Goal: Task Accomplishment & Management: Complete application form

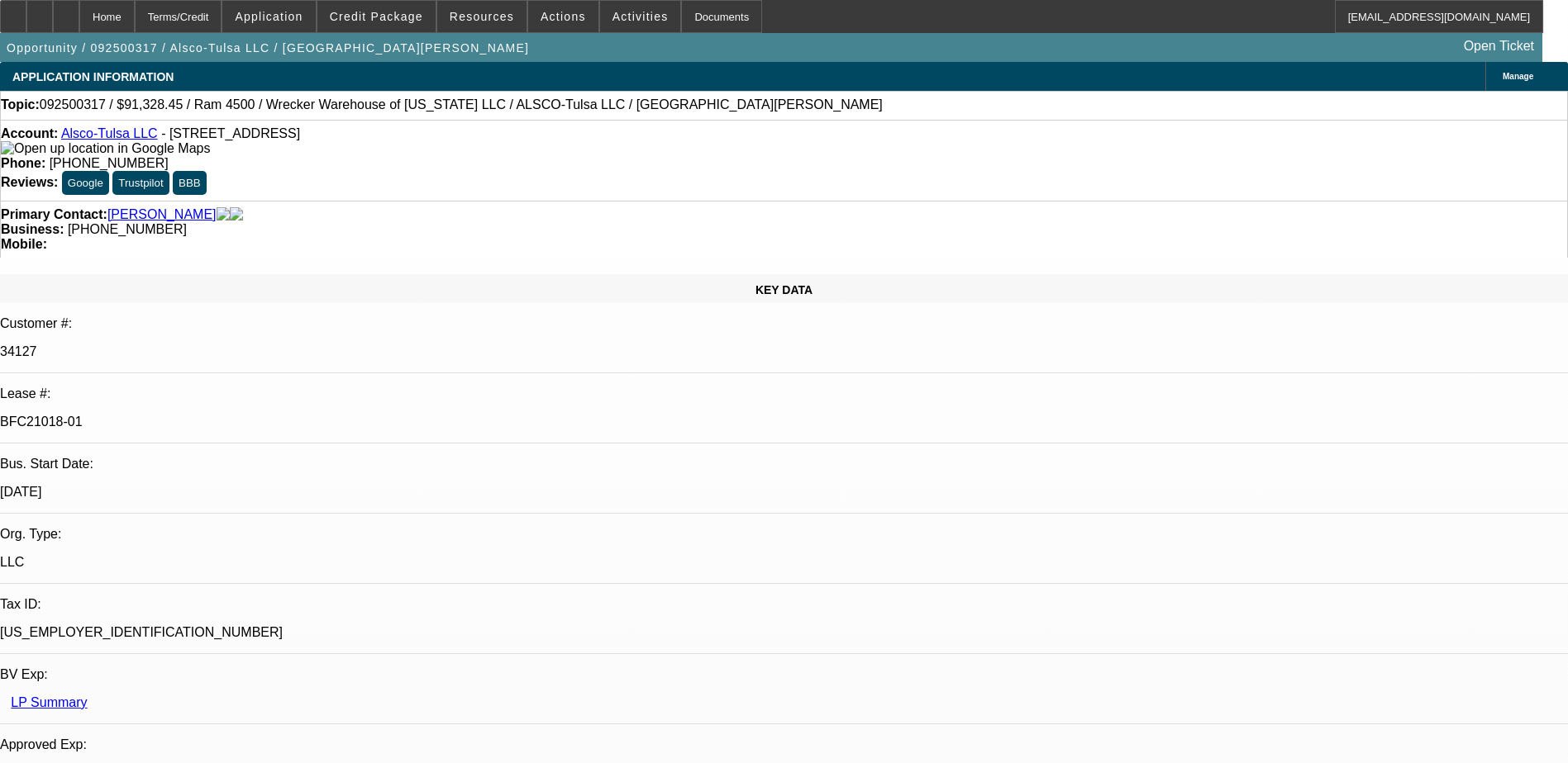
select select "0"
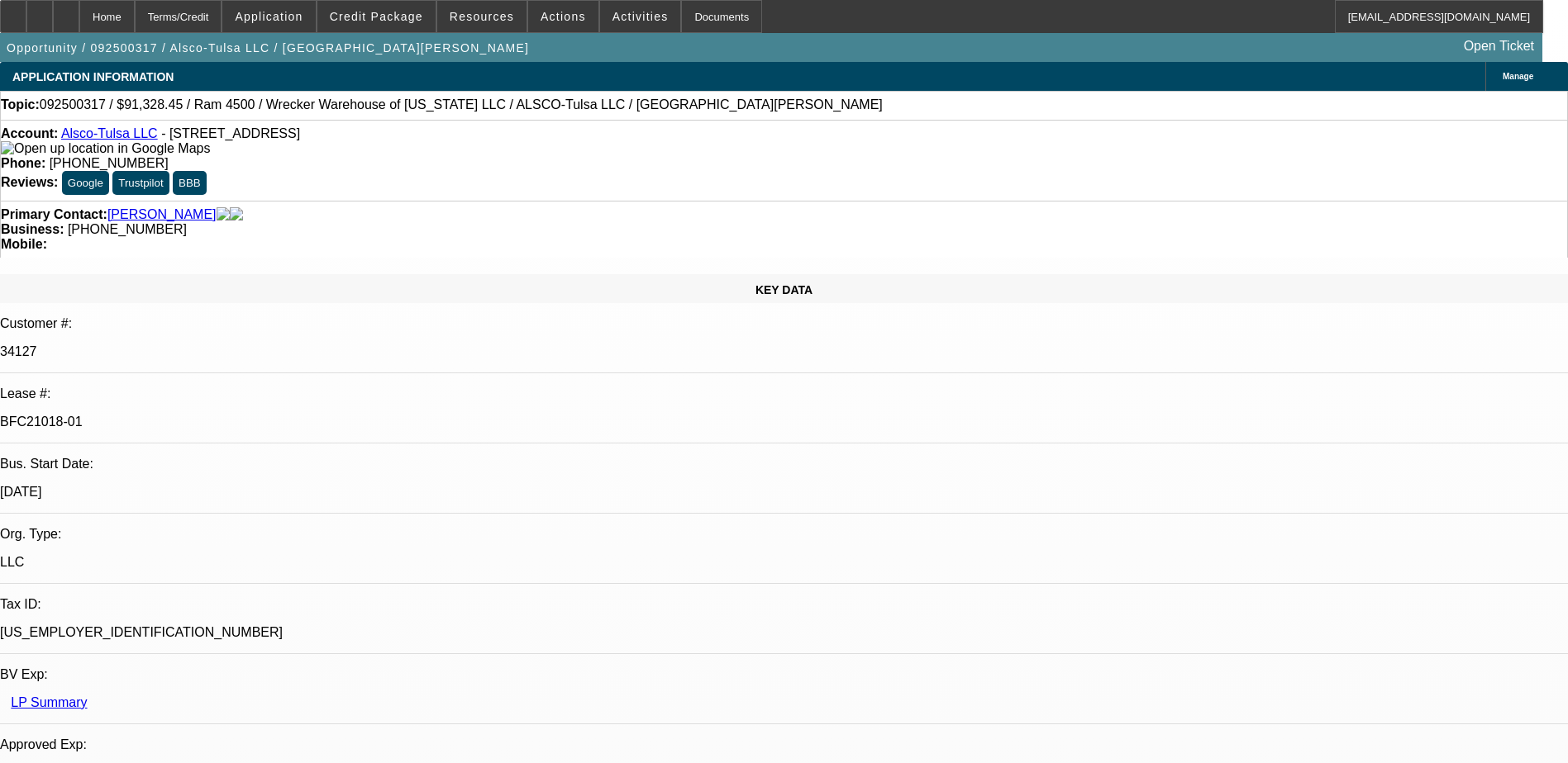
select select "0"
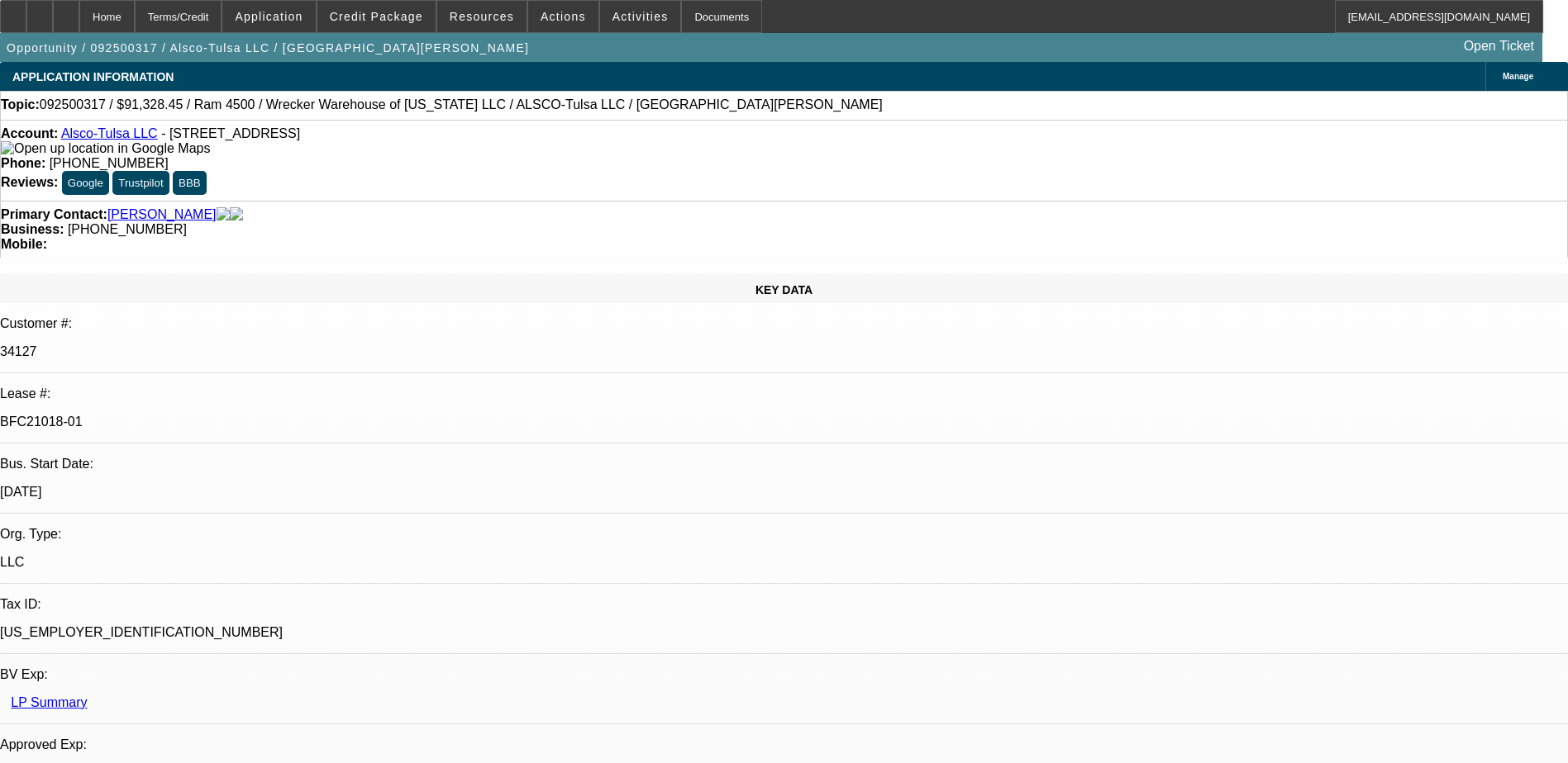
select select "0"
select select "1"
select select "6"
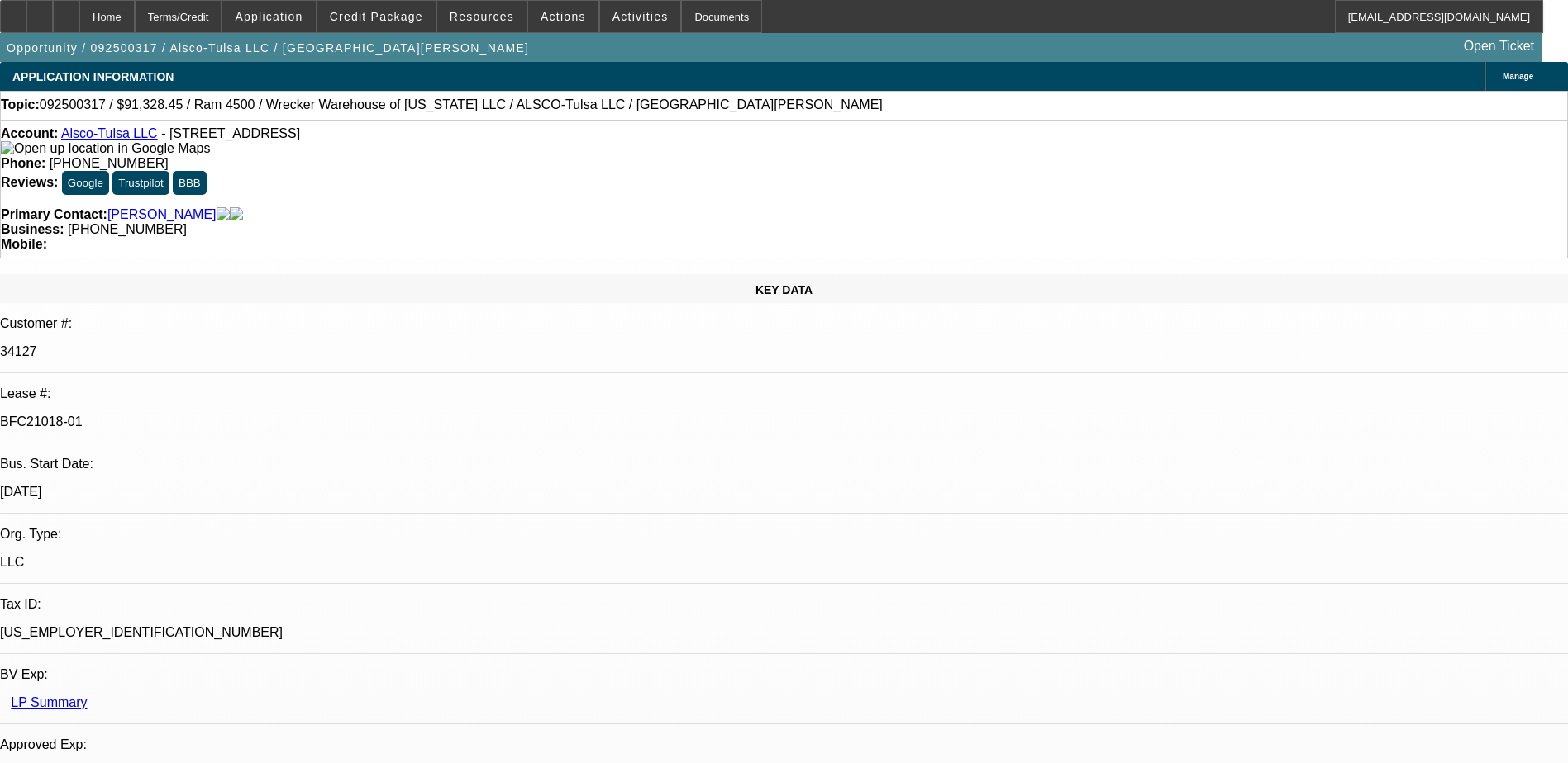
select select "1"
select select "6"
select select "1"
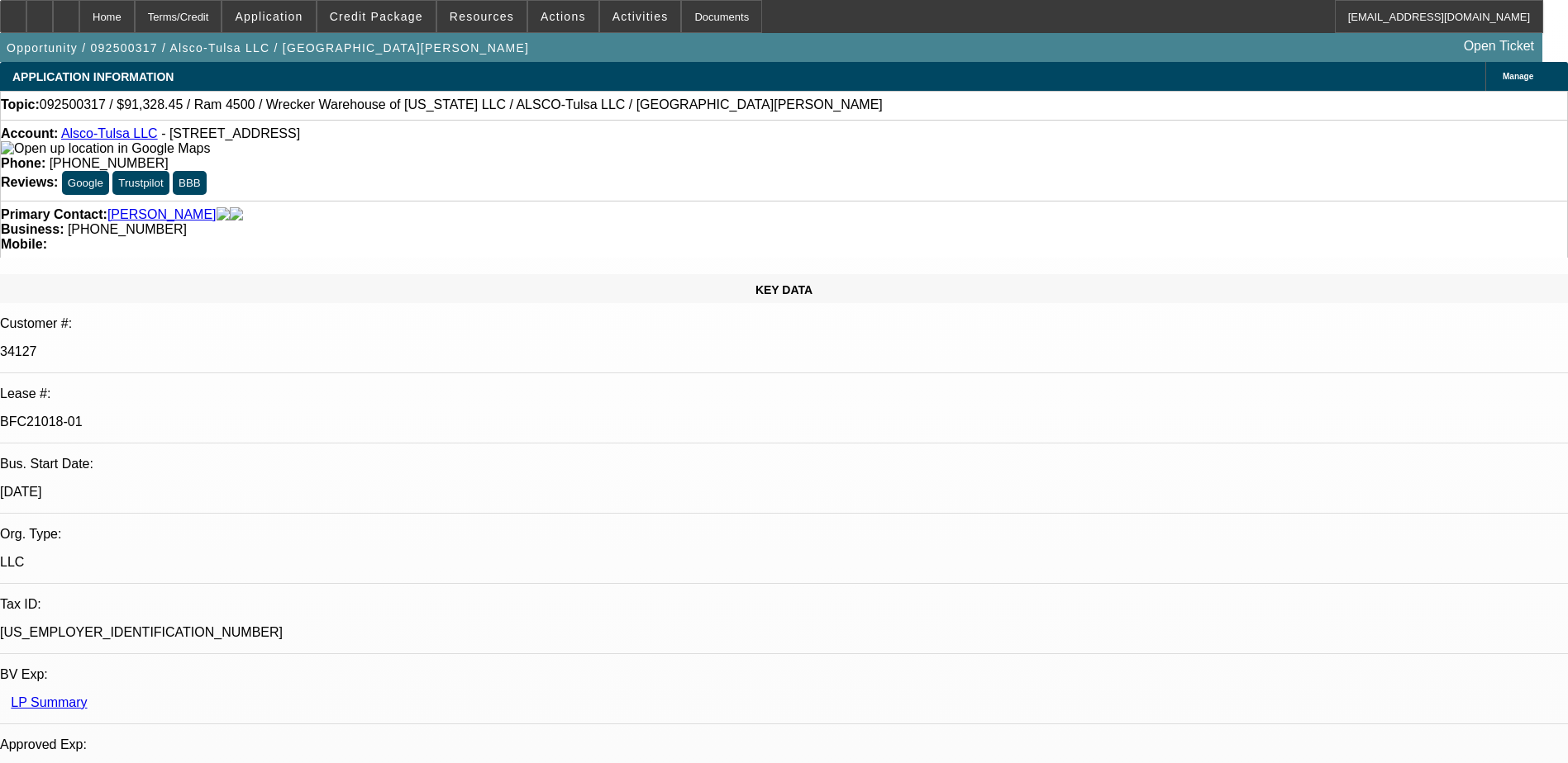
select select "6"
select select "1"
select select "6"
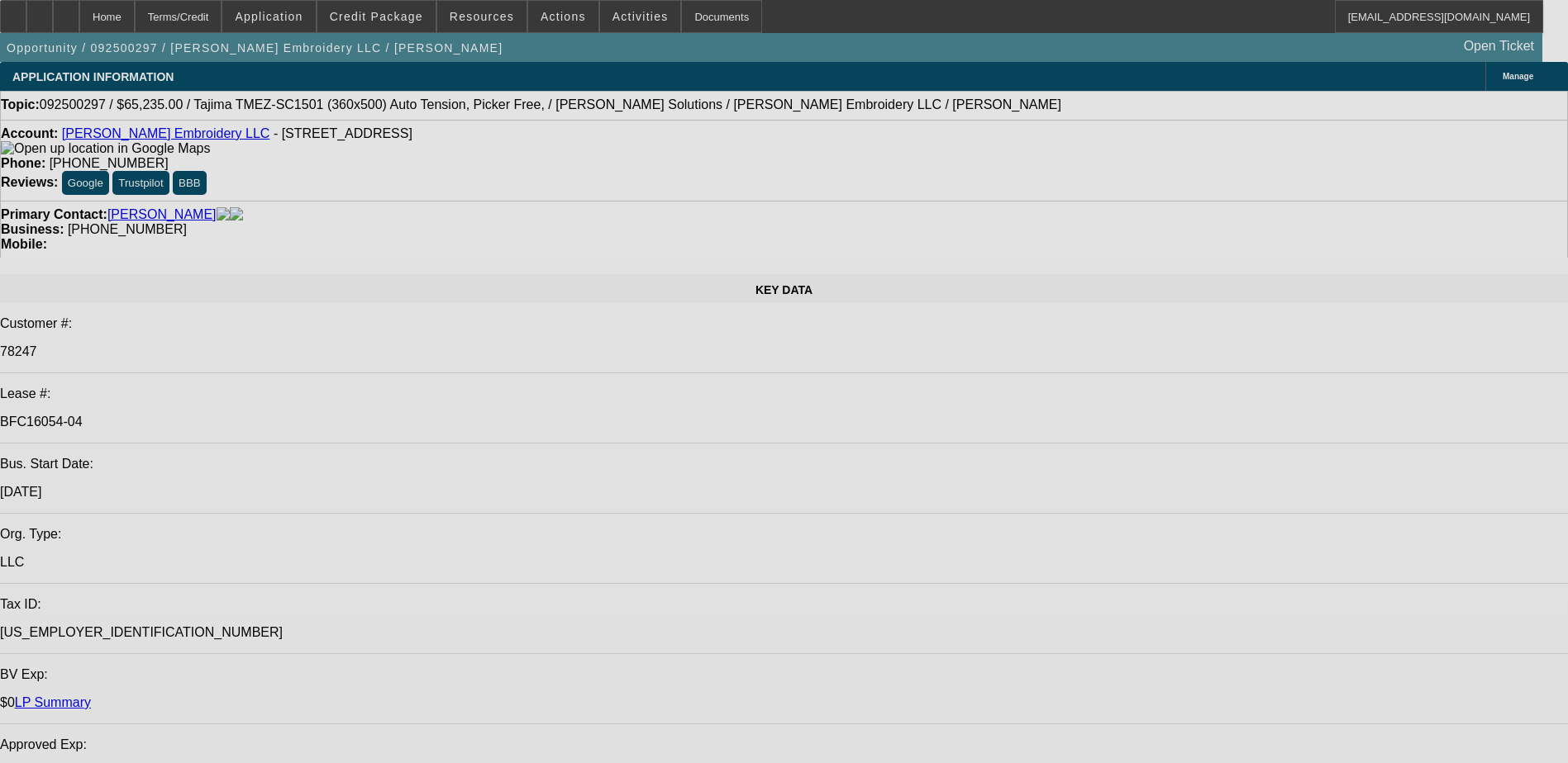
select select "0"
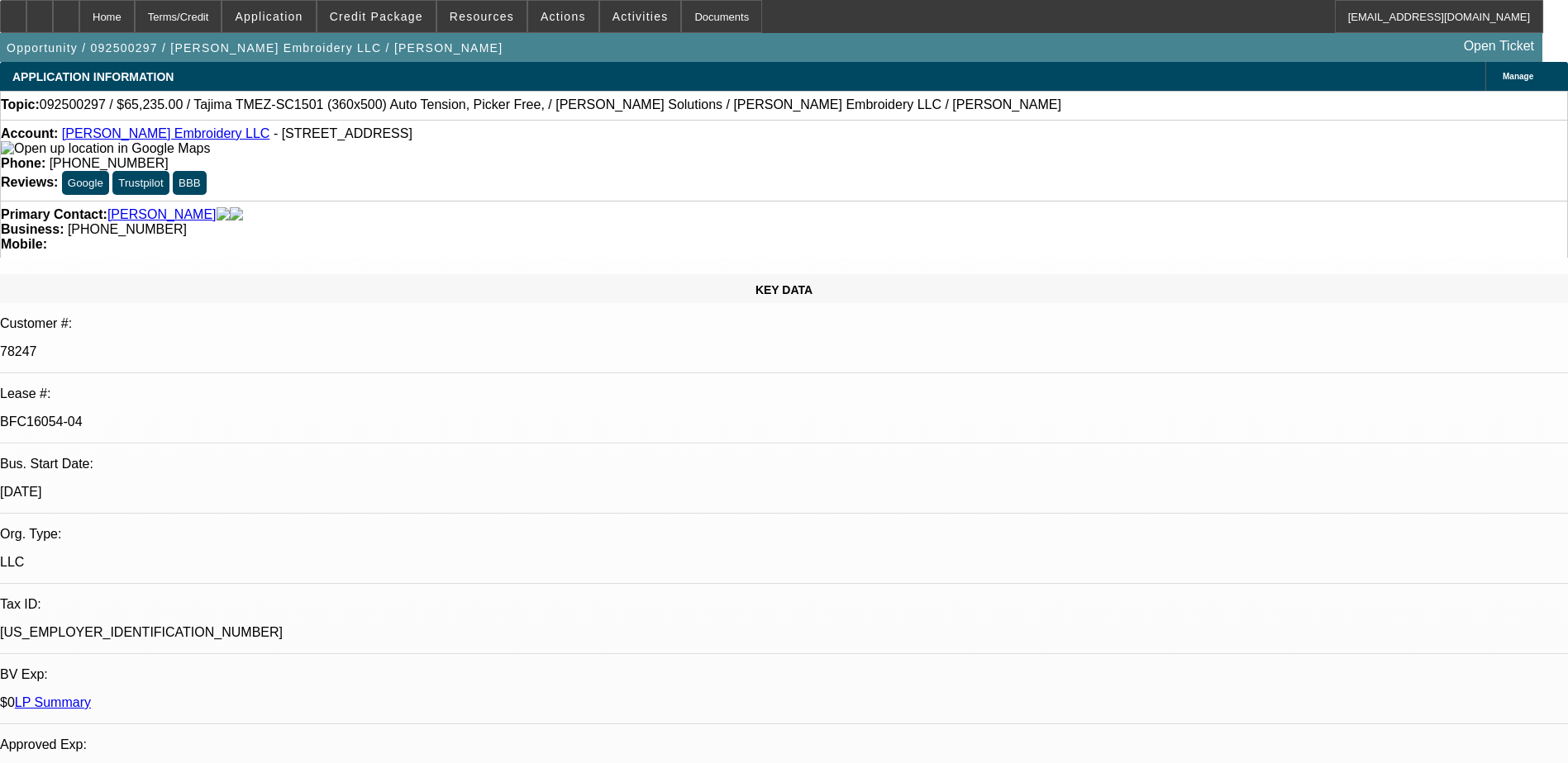
select select "2"
select select "0"
select select "2"
select select "0"
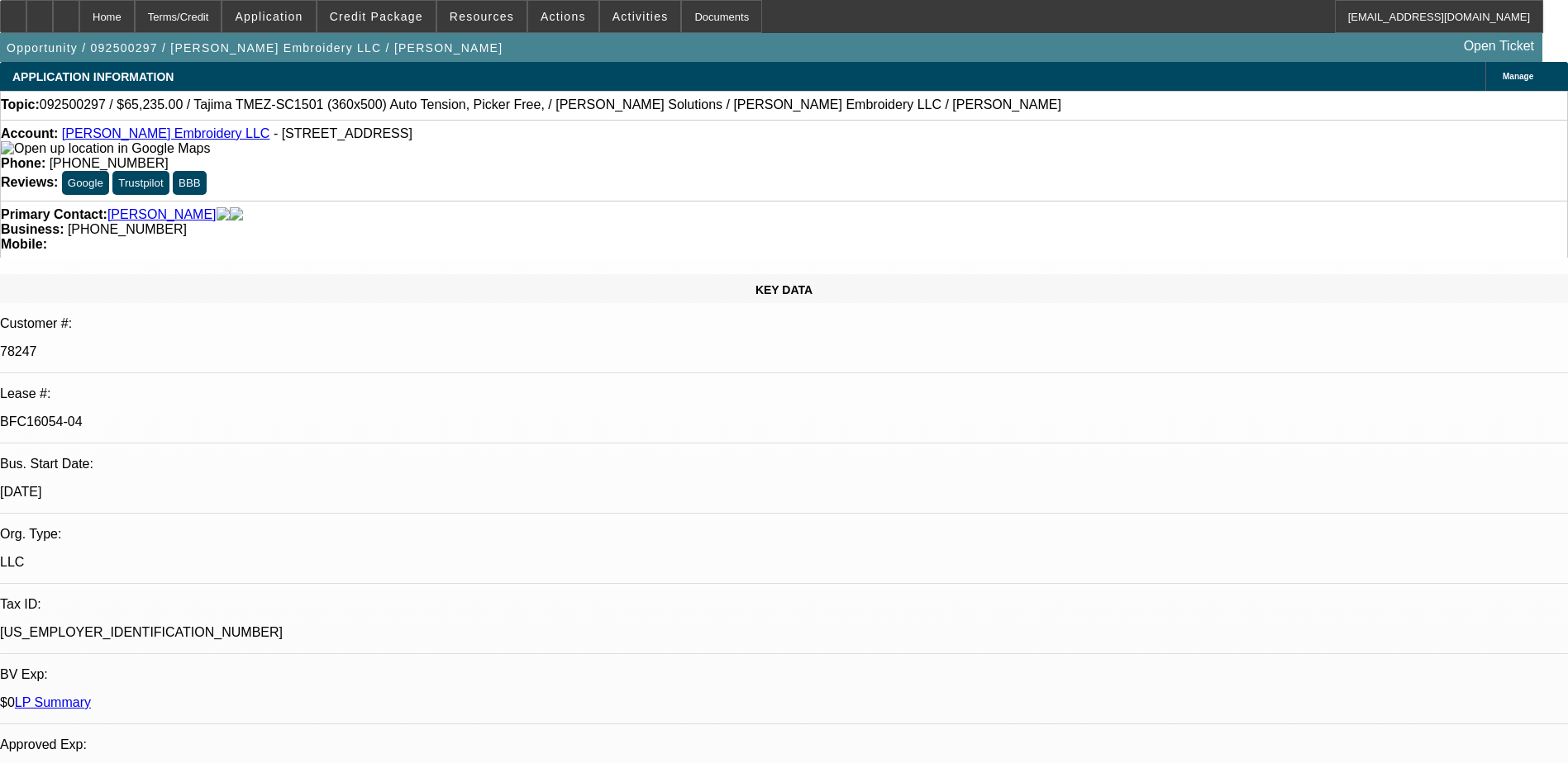
select select "0"
select select "2"
select select "0"
select select "2"
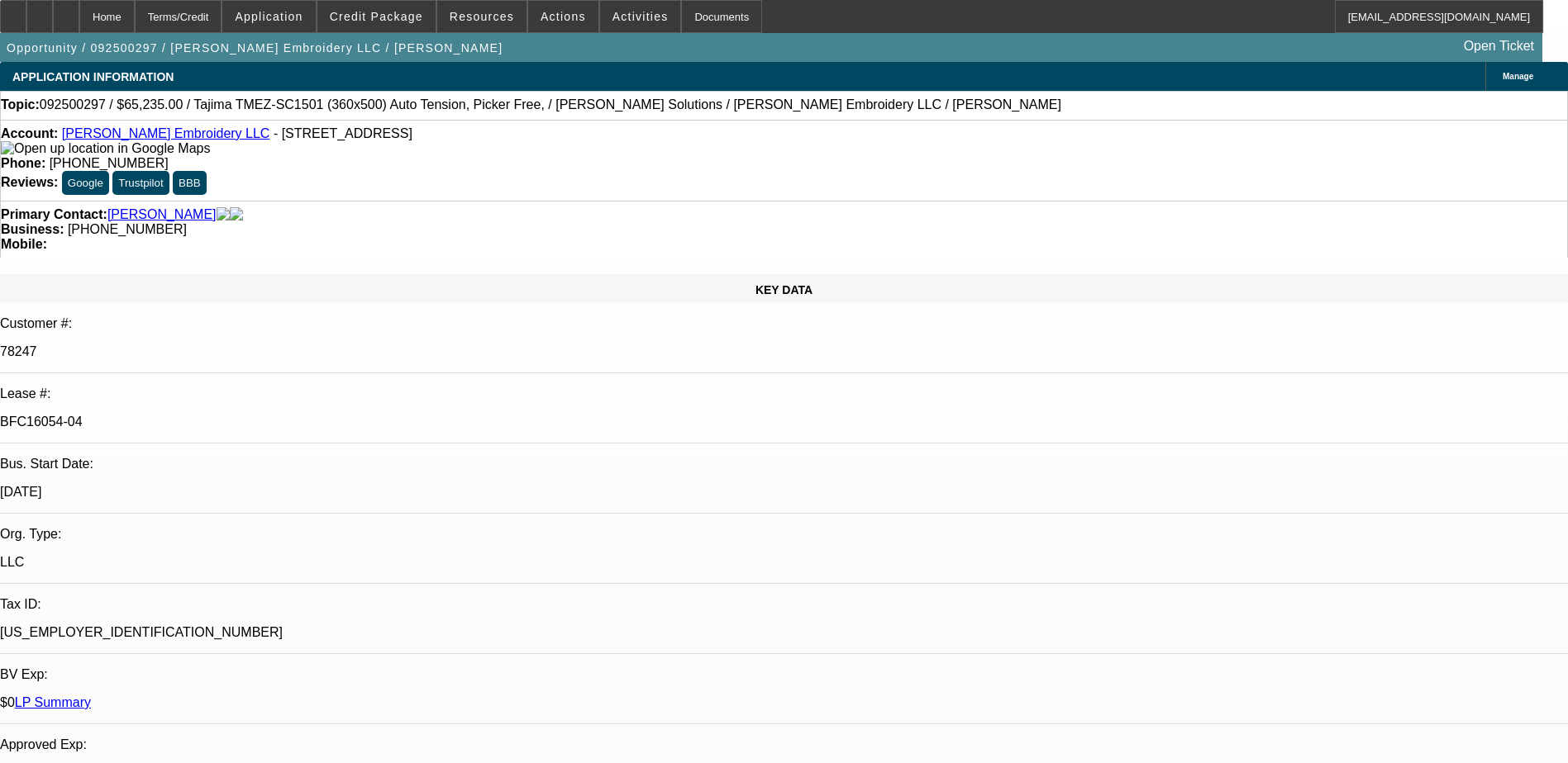
select select "0"
select select "1"
select select "2"
select select "6"
select select "1"
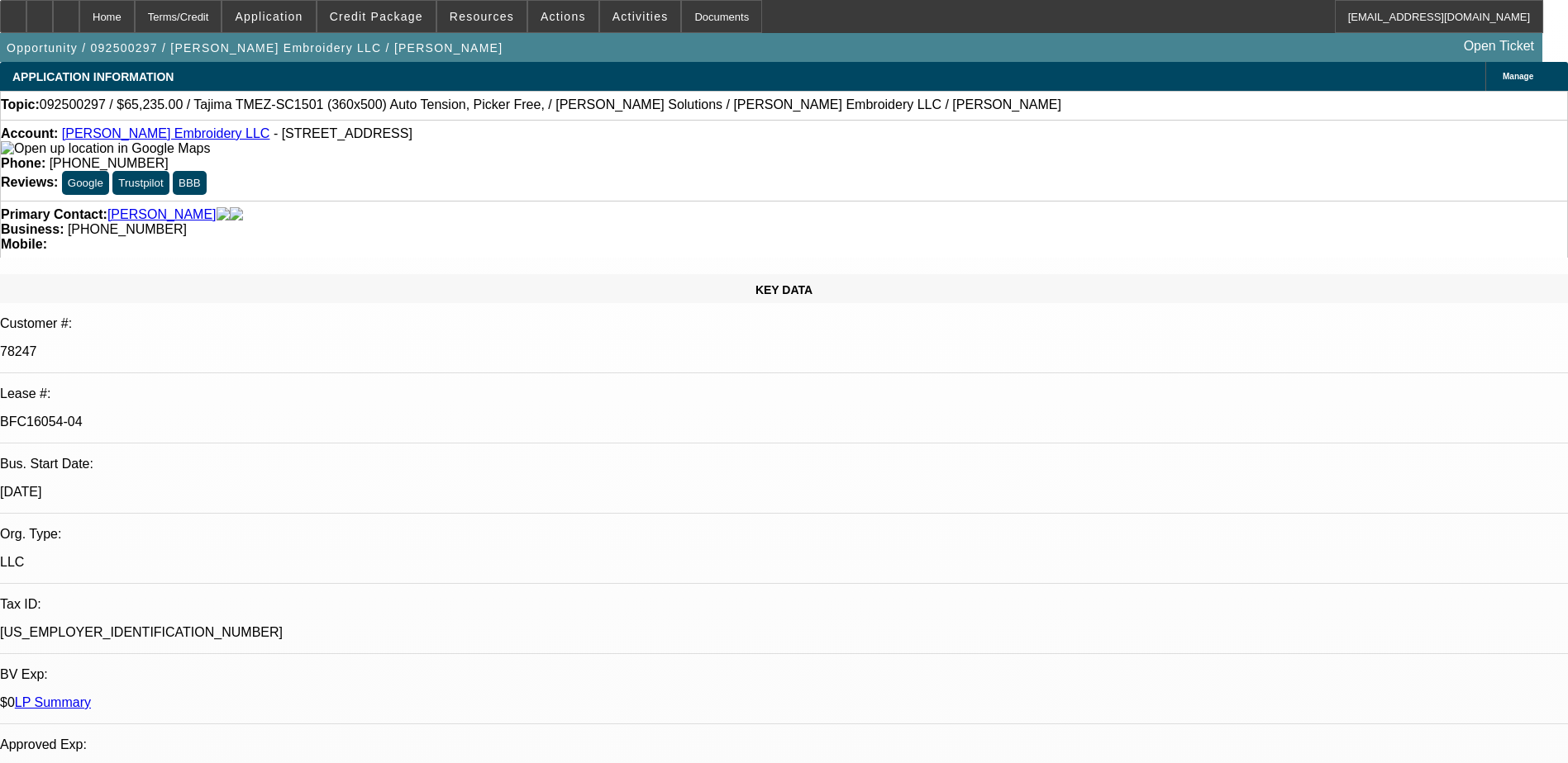
select select "2"
select select "6"
select select "1"
select select "2"
select select "6"
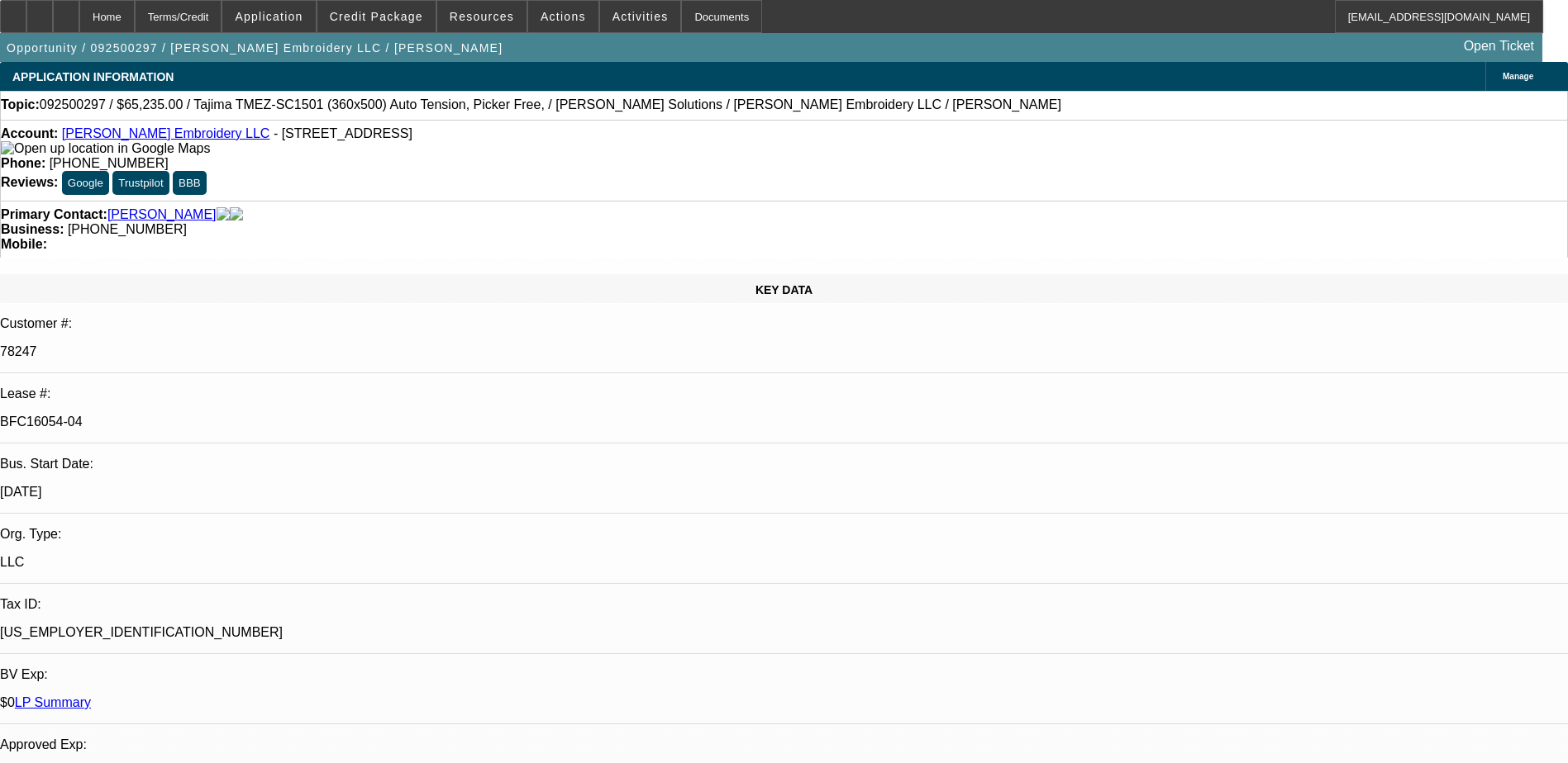
select select "1"
select select "2"
select select "6"
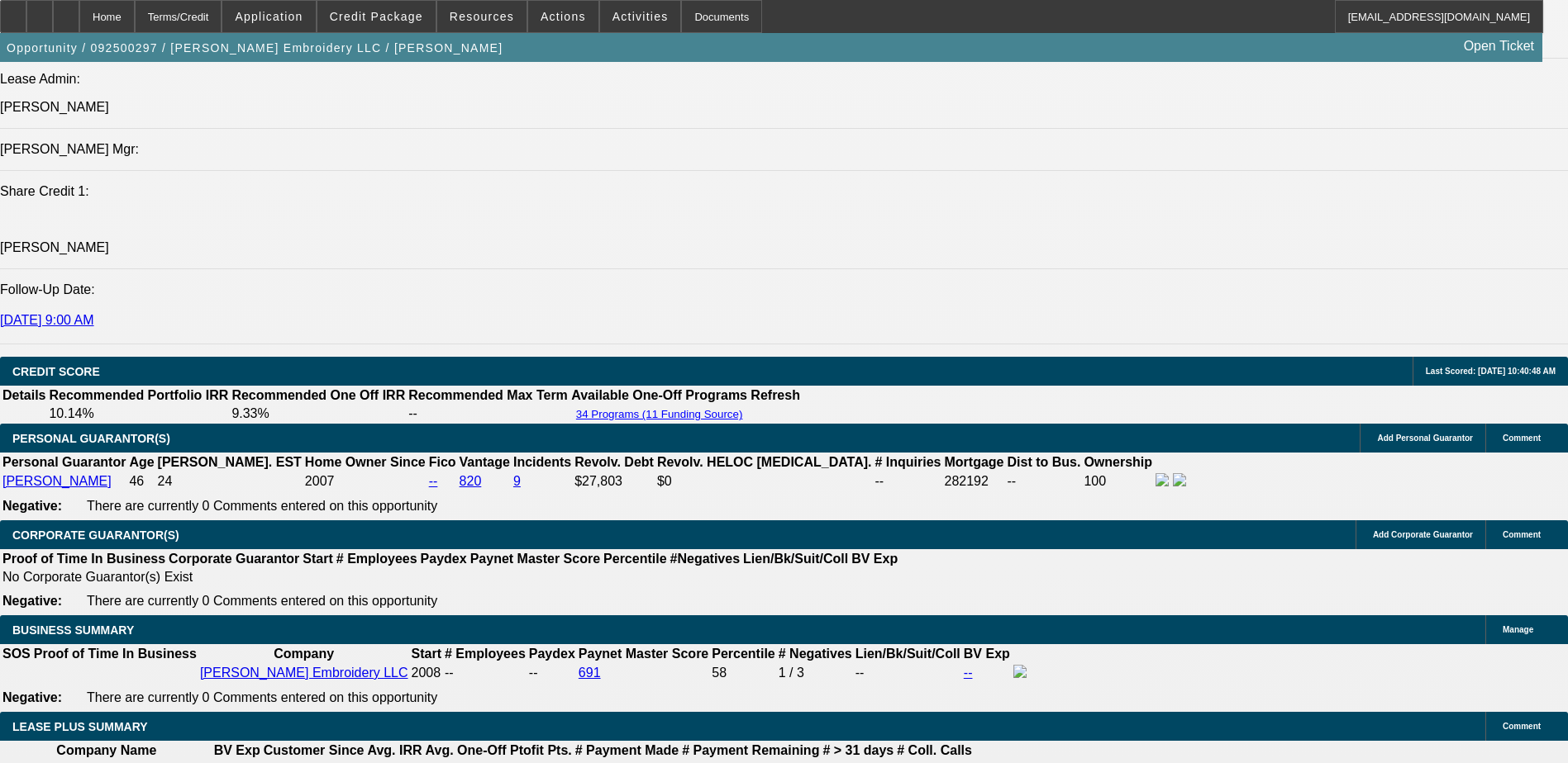
scroll to position [2560, 0]
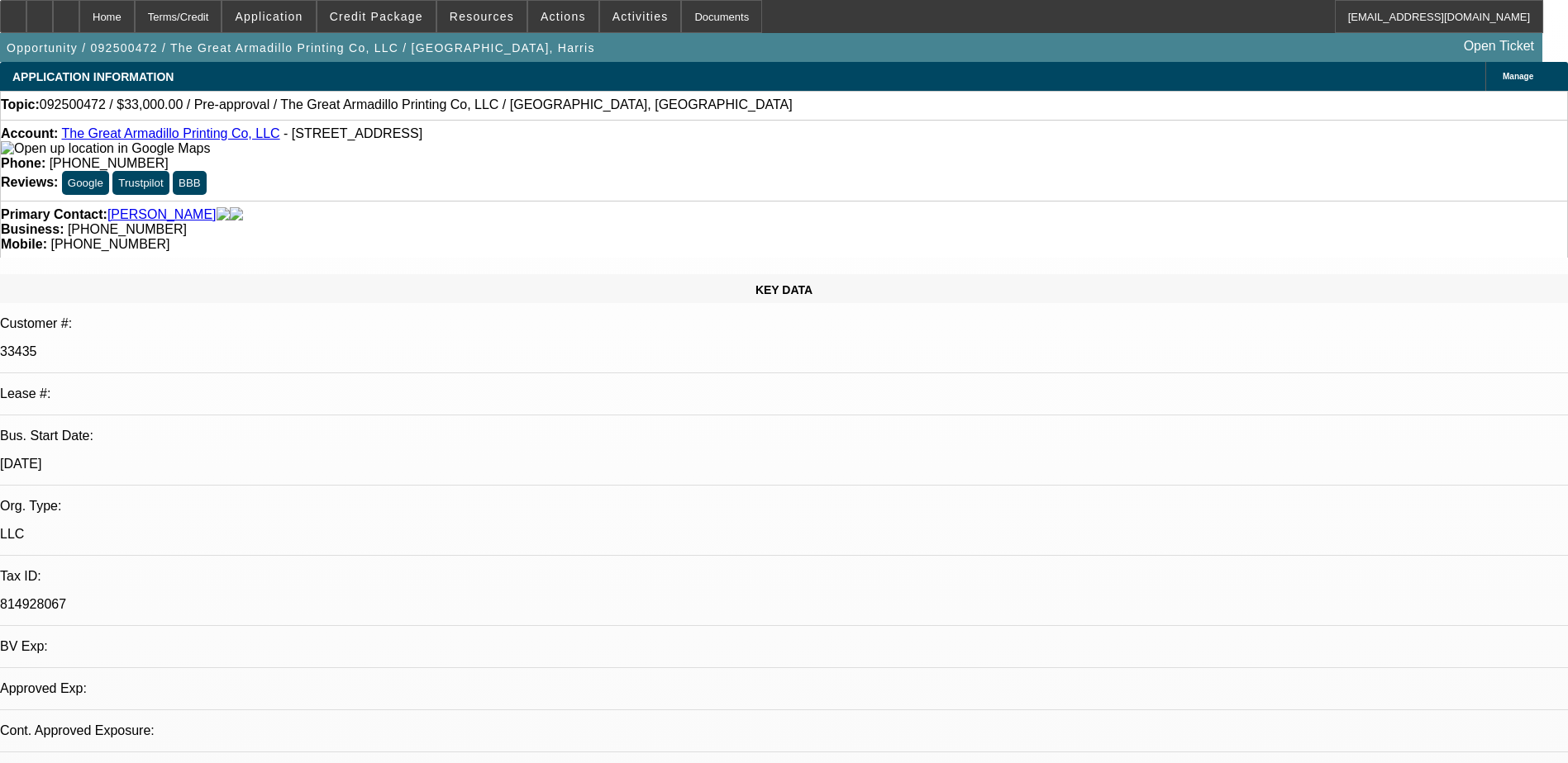
select select "0"
select select "2"
select select "0.1"
select select "4"
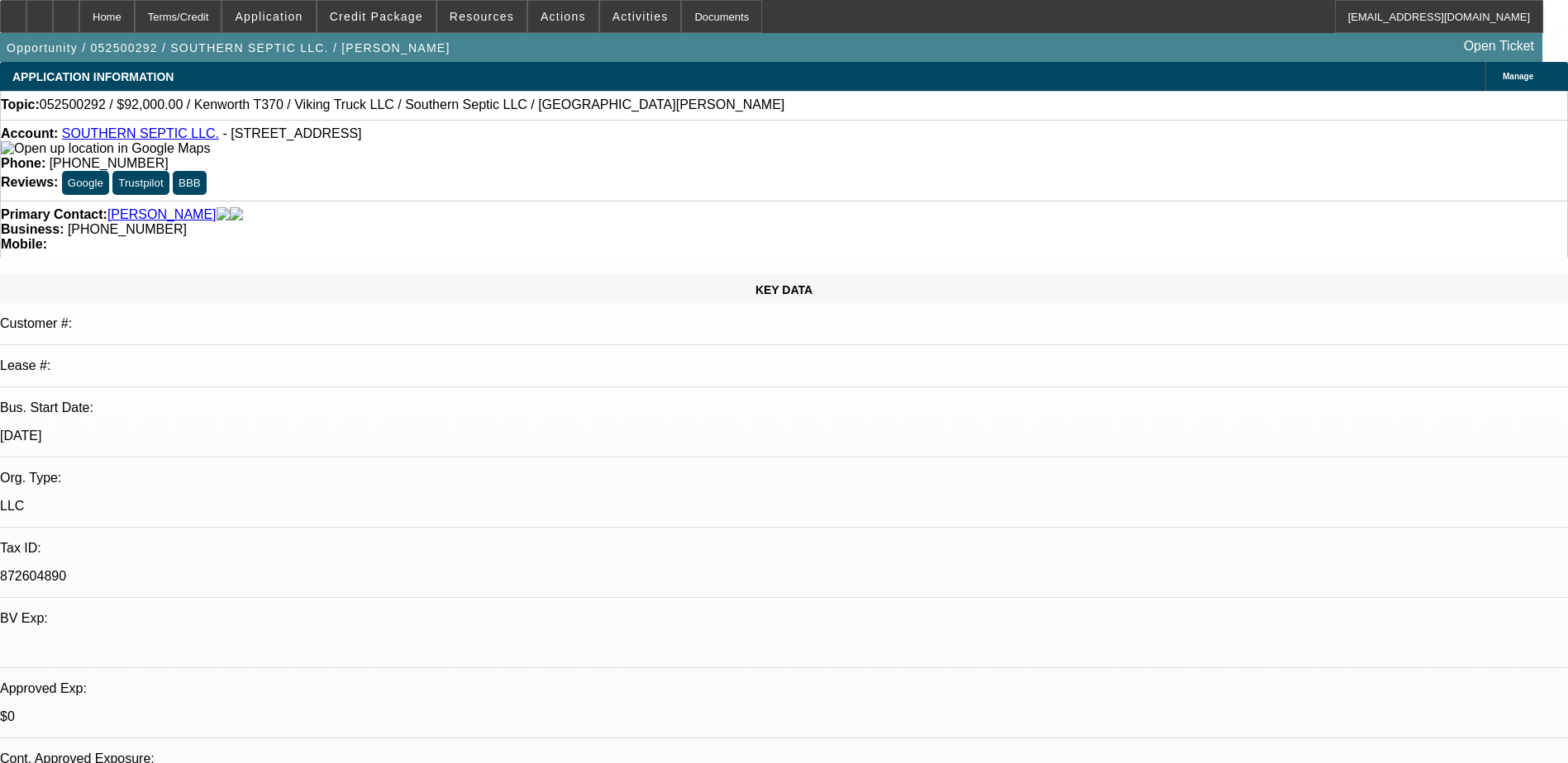
select select "0"
select select "3"
select select "0"
select select "6"
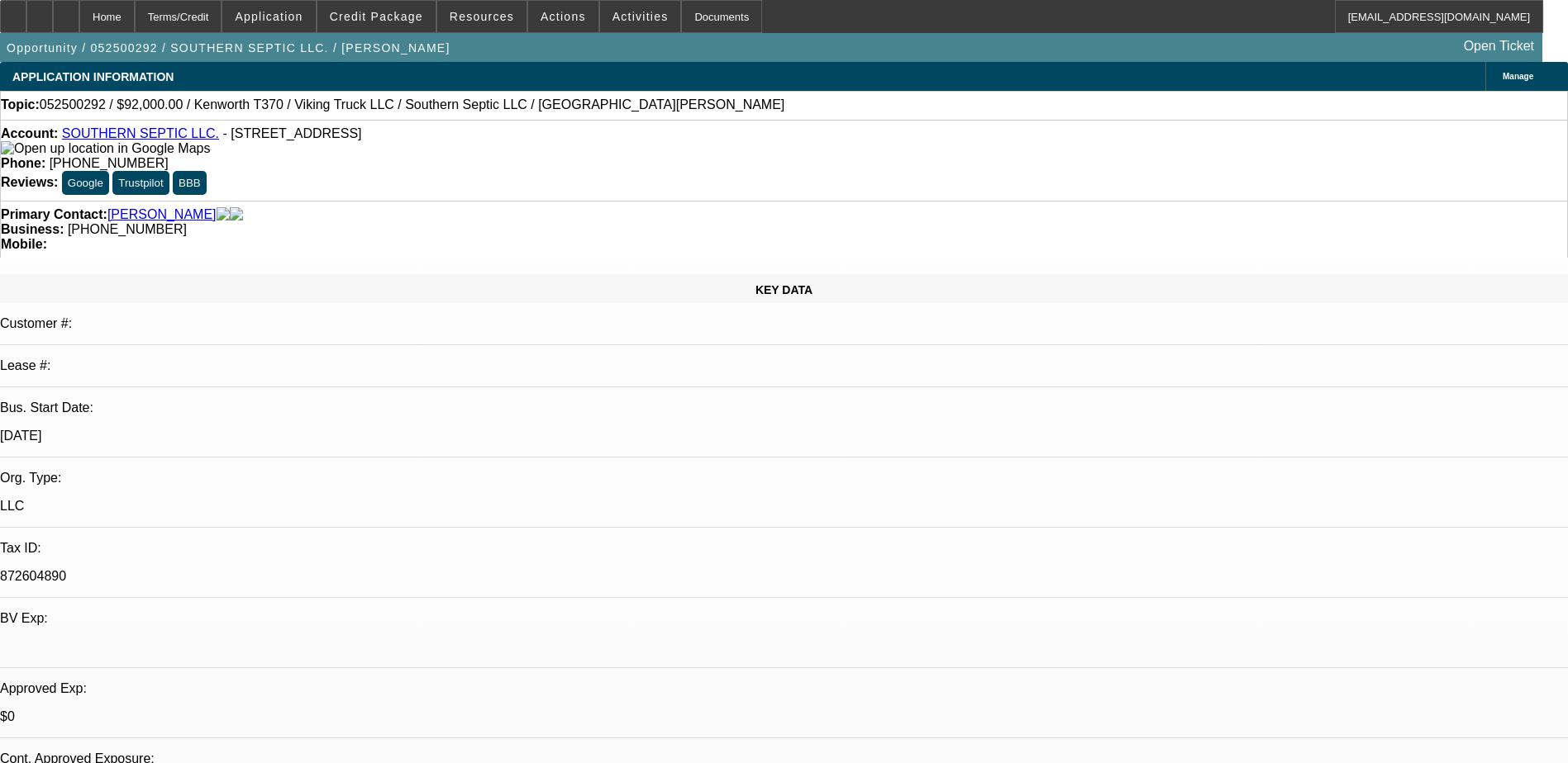
select select "0"
select select "3"
select select "0"
select select "6"
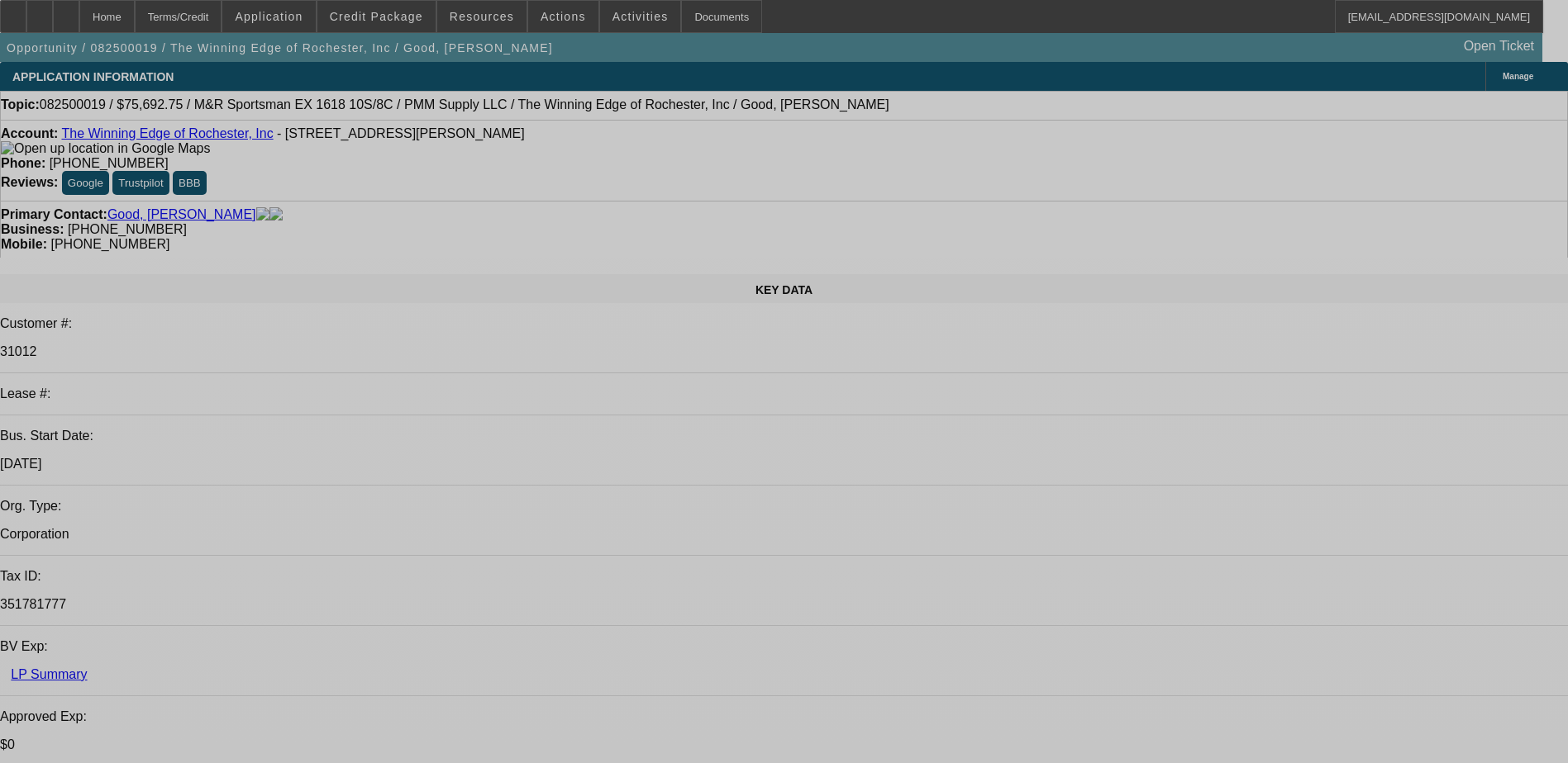
select select "0"
select select "2"
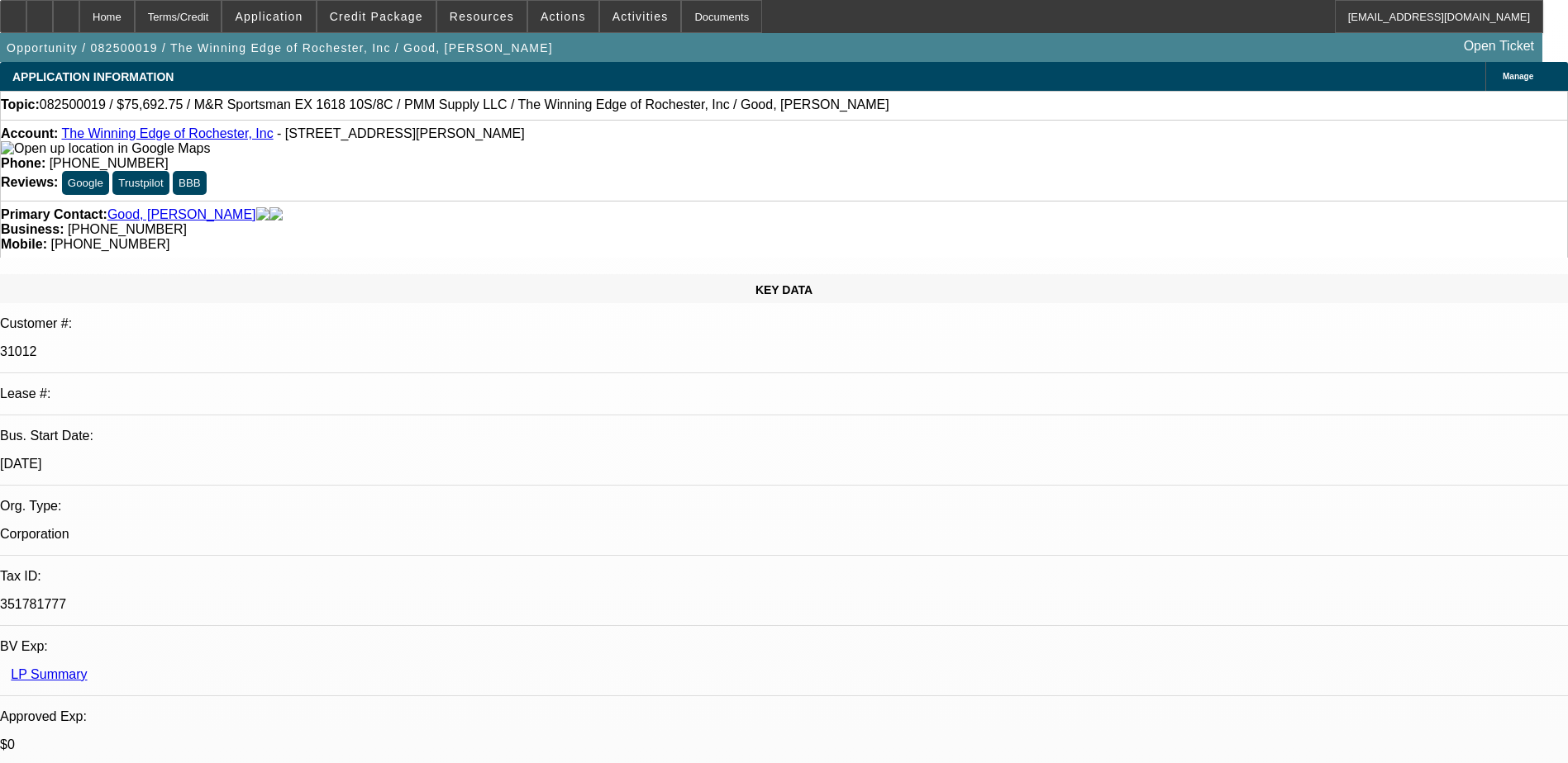
select select "0"
select select "2"
select select "0"
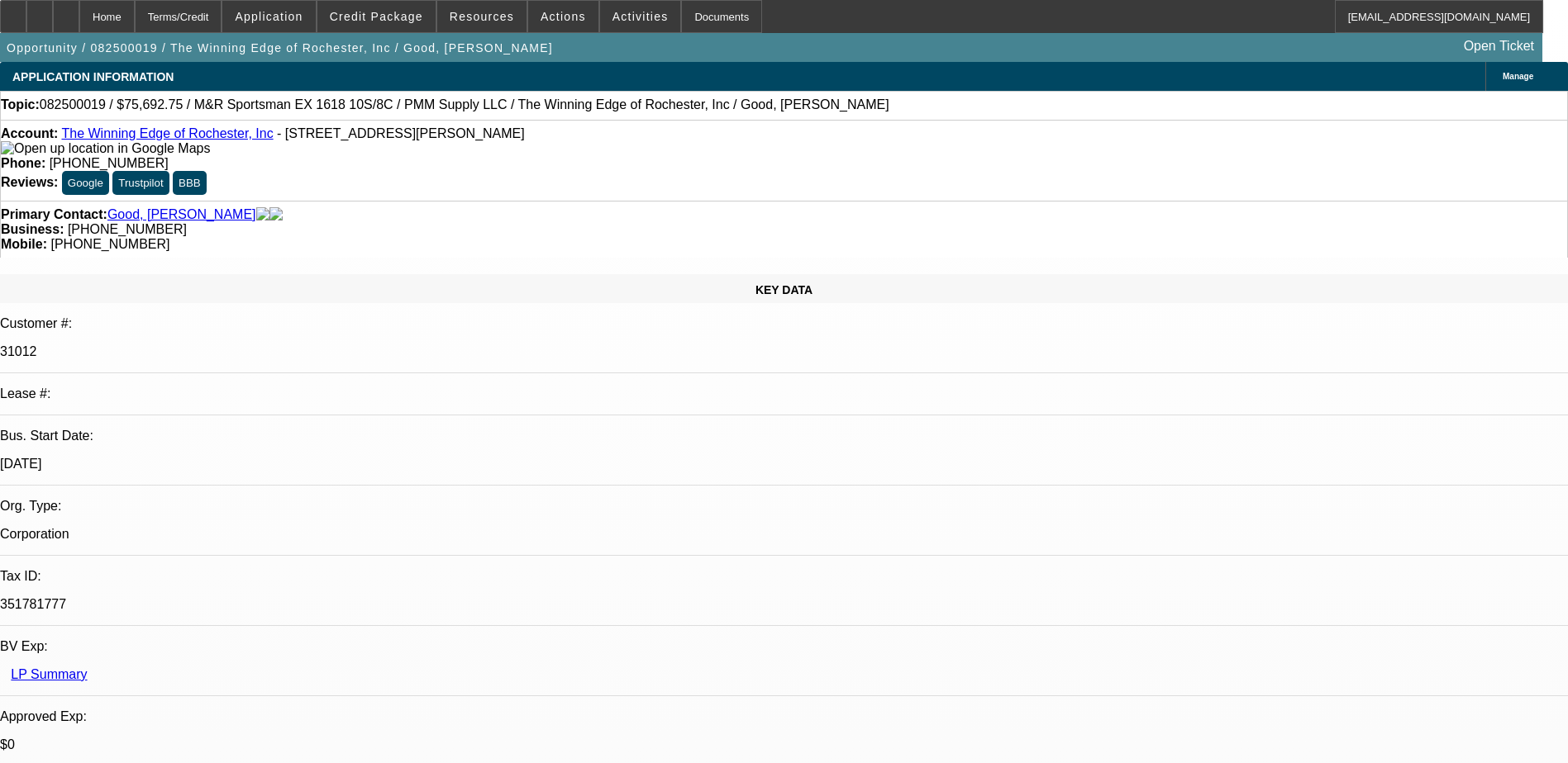
select select "2"
select select "0"
select select "2"
select select "0"
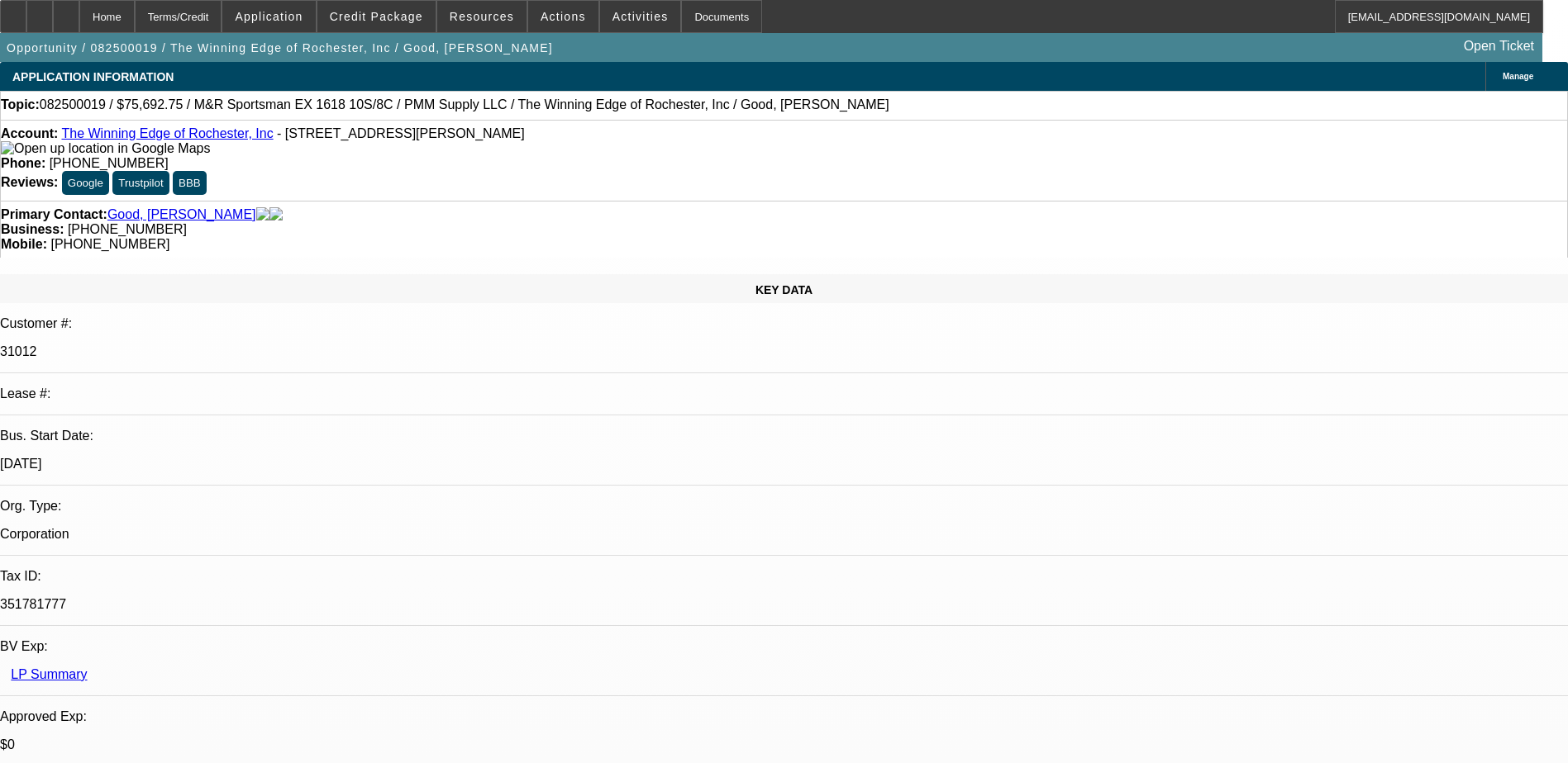
select select "1"
select select "2"
select select "6"
select select "1"
select select "2"
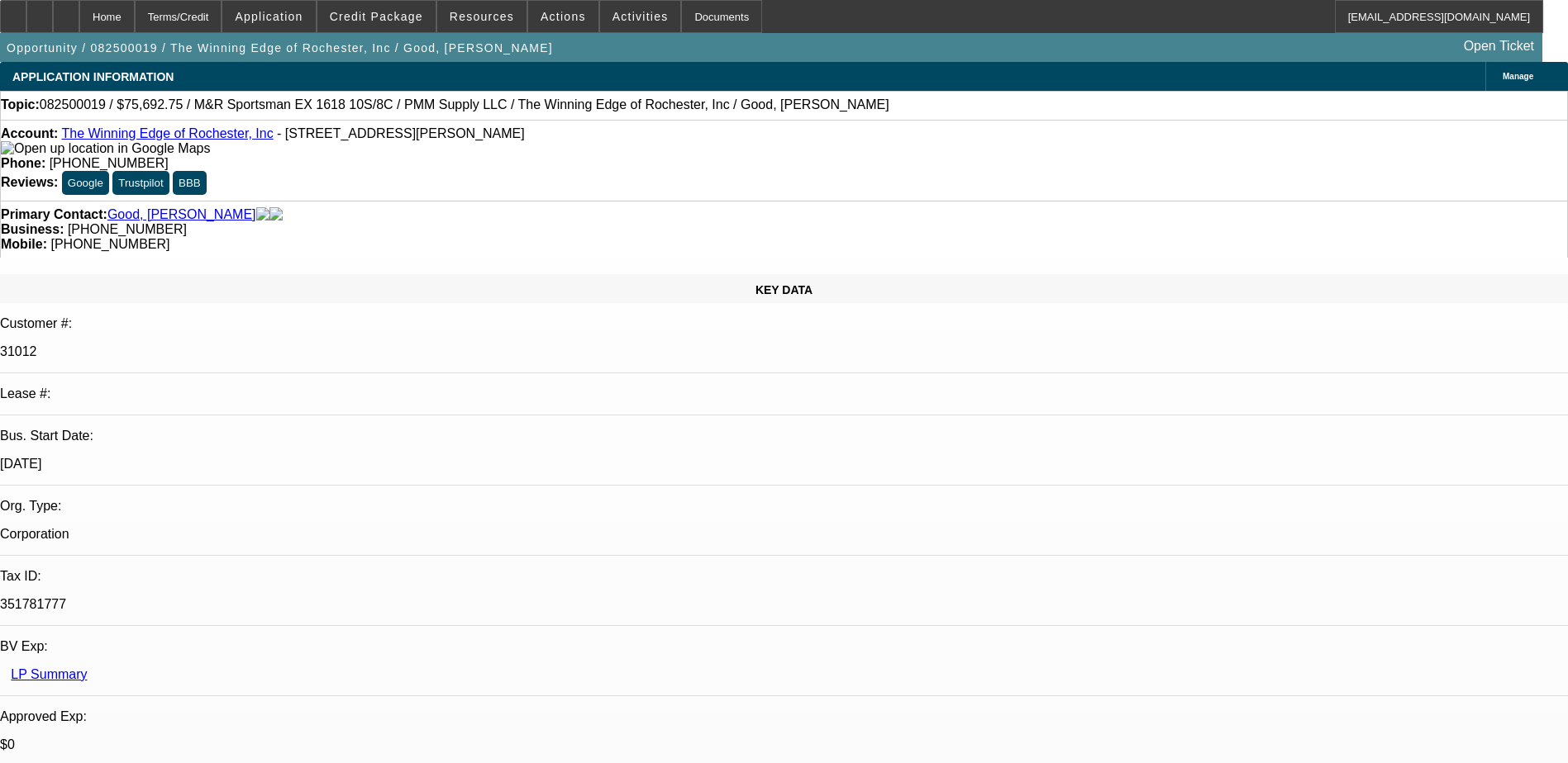
select select "6"
select select "1"
select select "2"
select select "6"
select select "1"
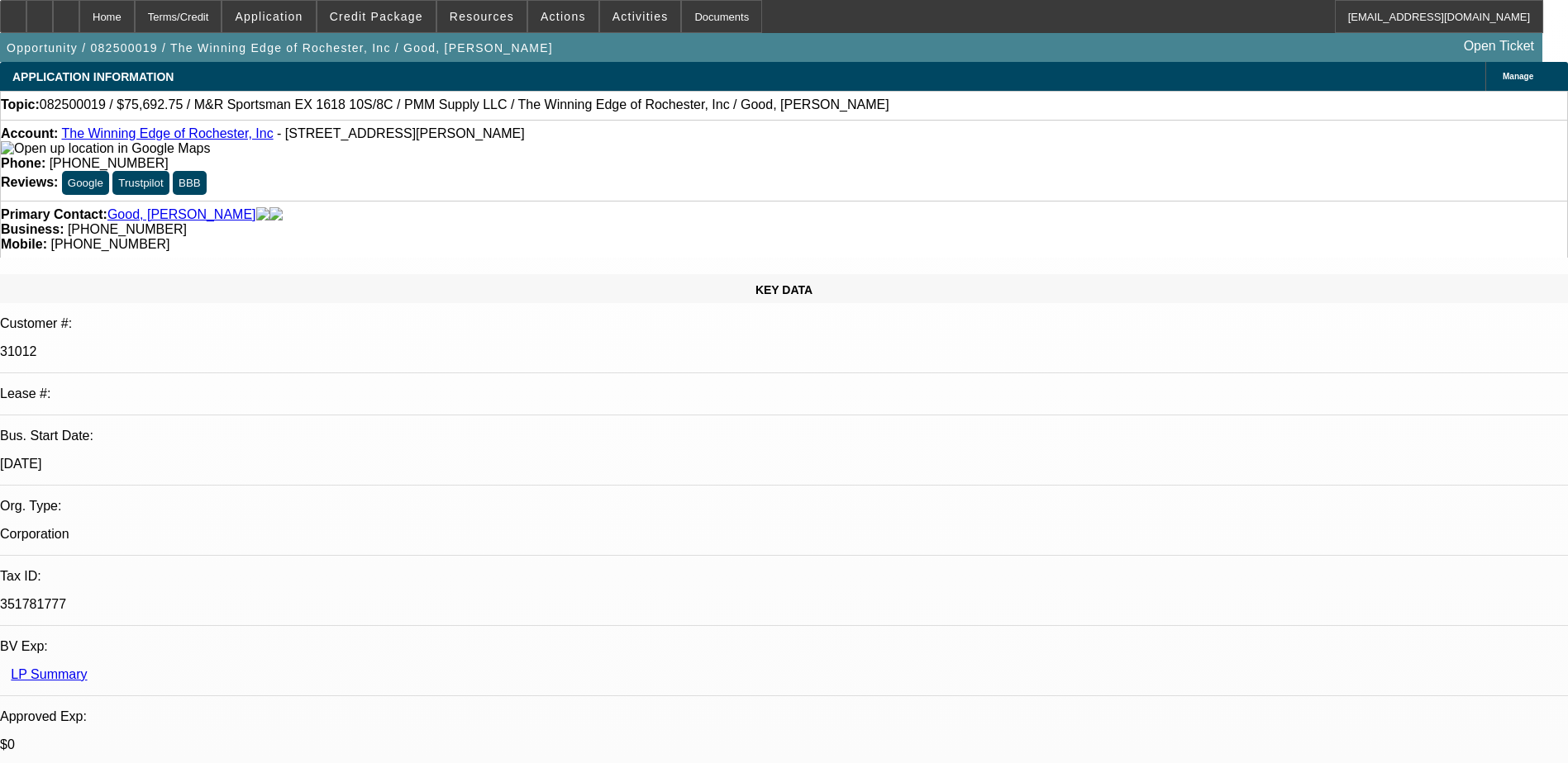
select select "2"
select select "6"
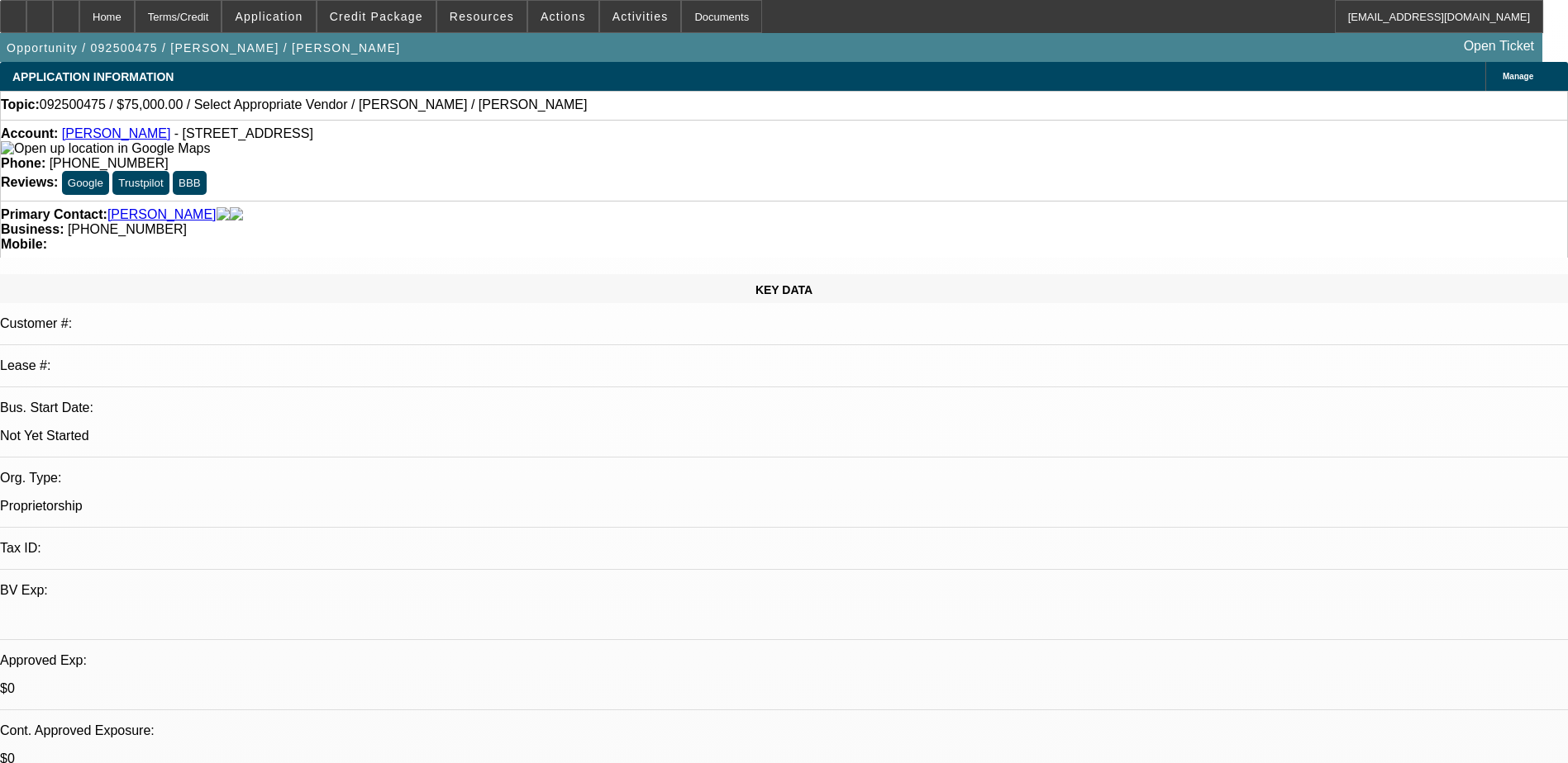
select select "0"
select select "2"
select select "0.1"
select select "4"
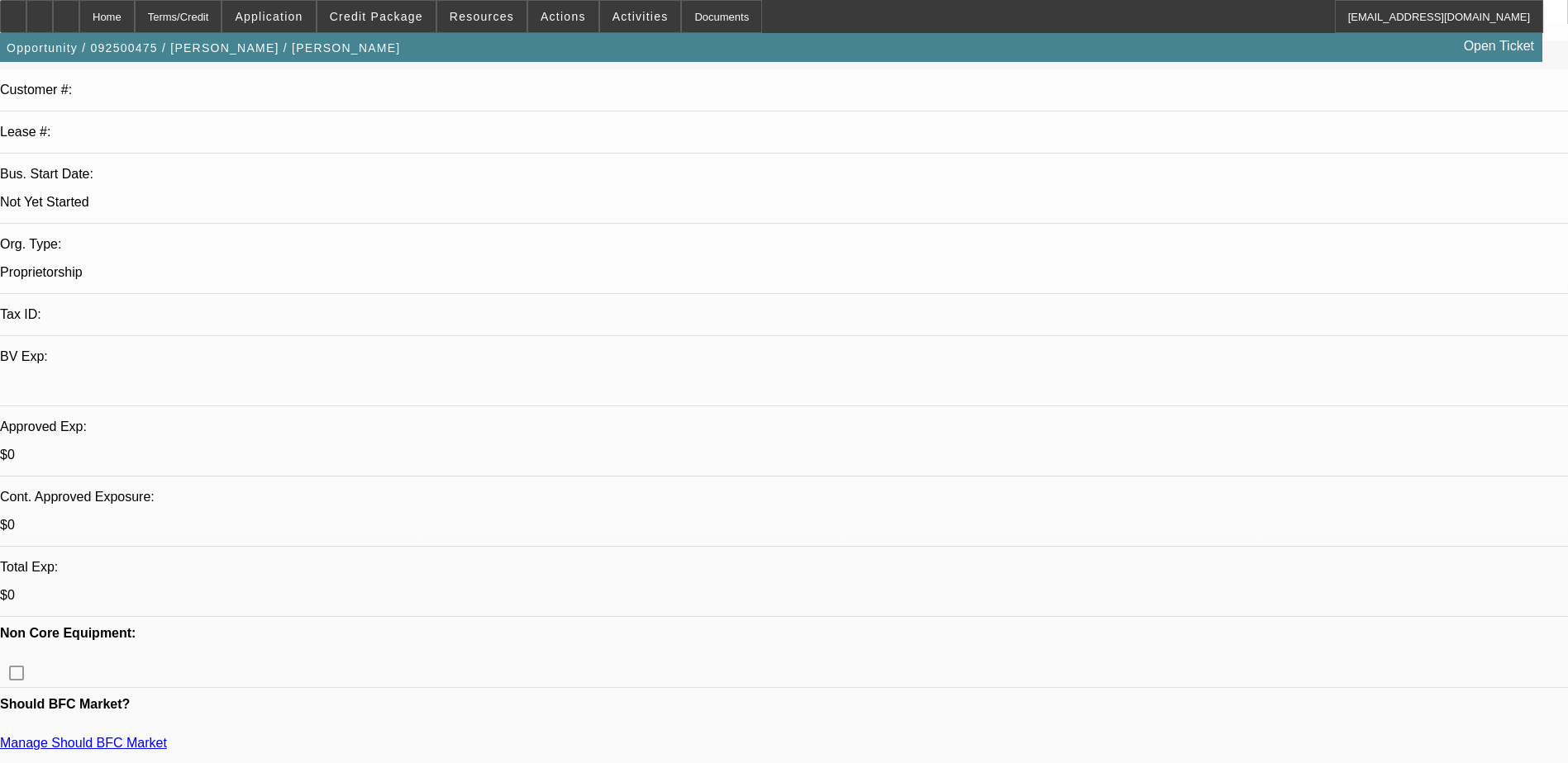
scroll to position [661, 0]
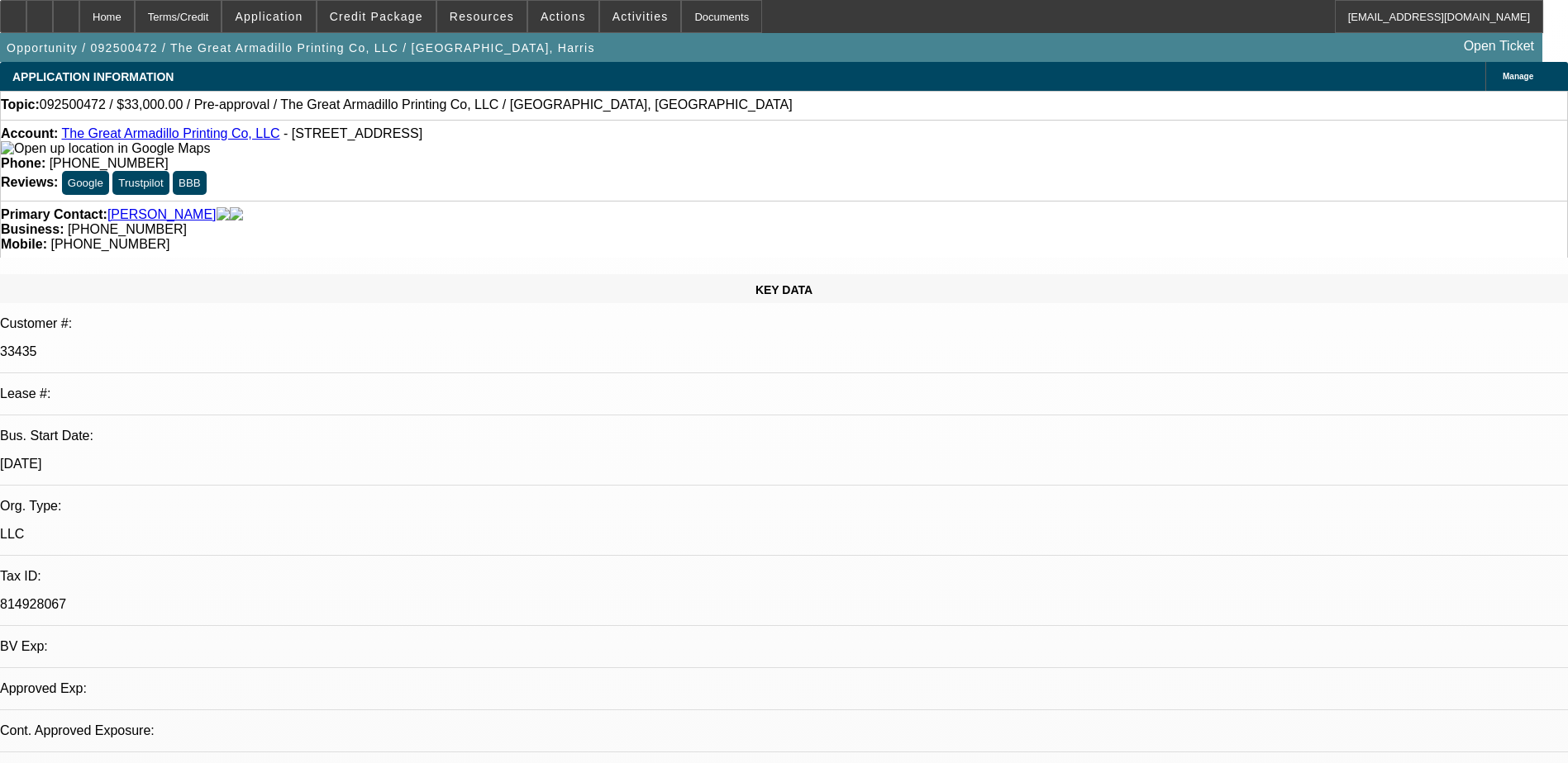
select select "0"
select select "2"
select select "0.1"
select select "1"
select select "2"
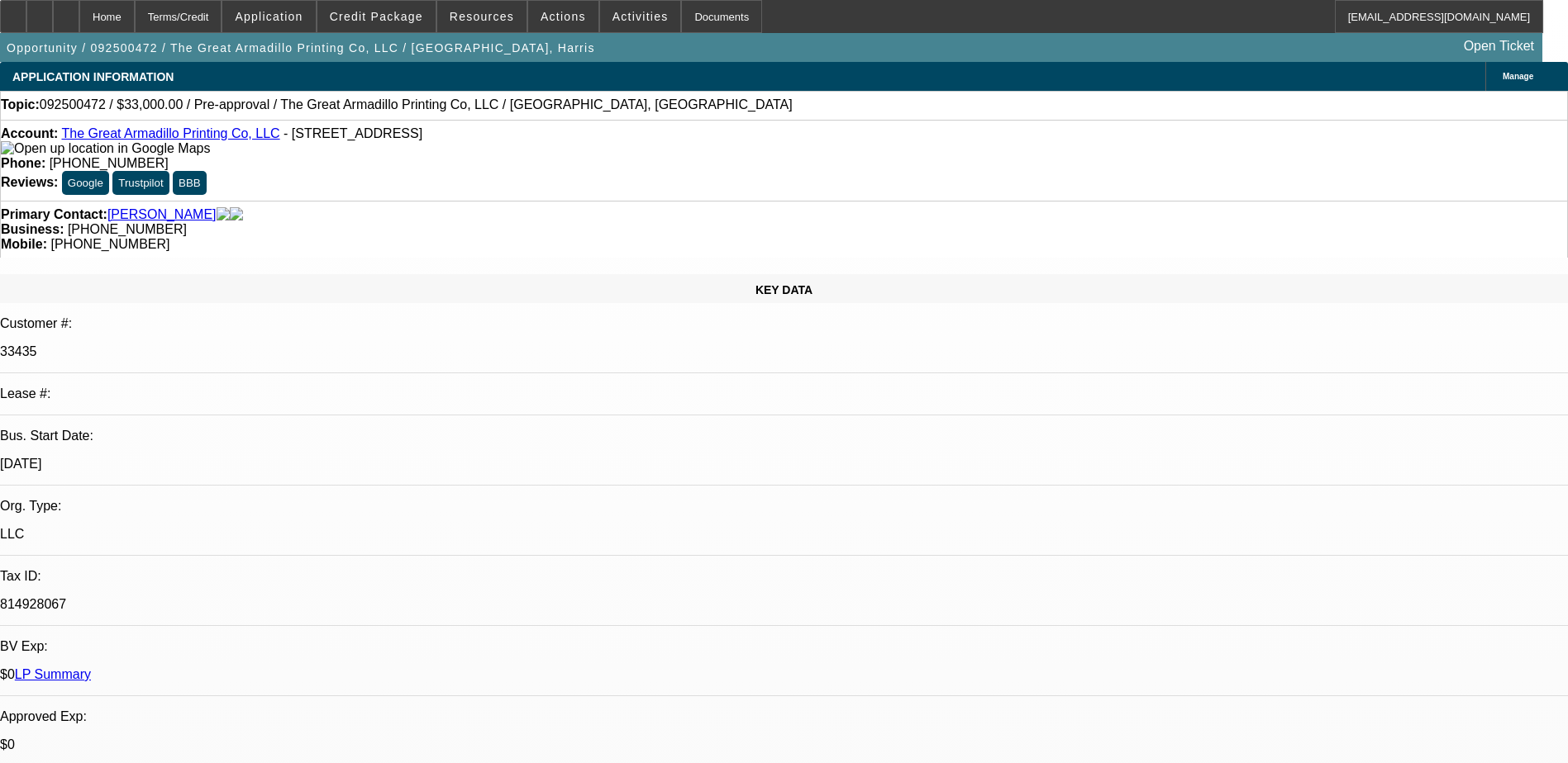
select select "4"
click at [13, 10] on icon at bounding box center [13, 10] width 0 height 0
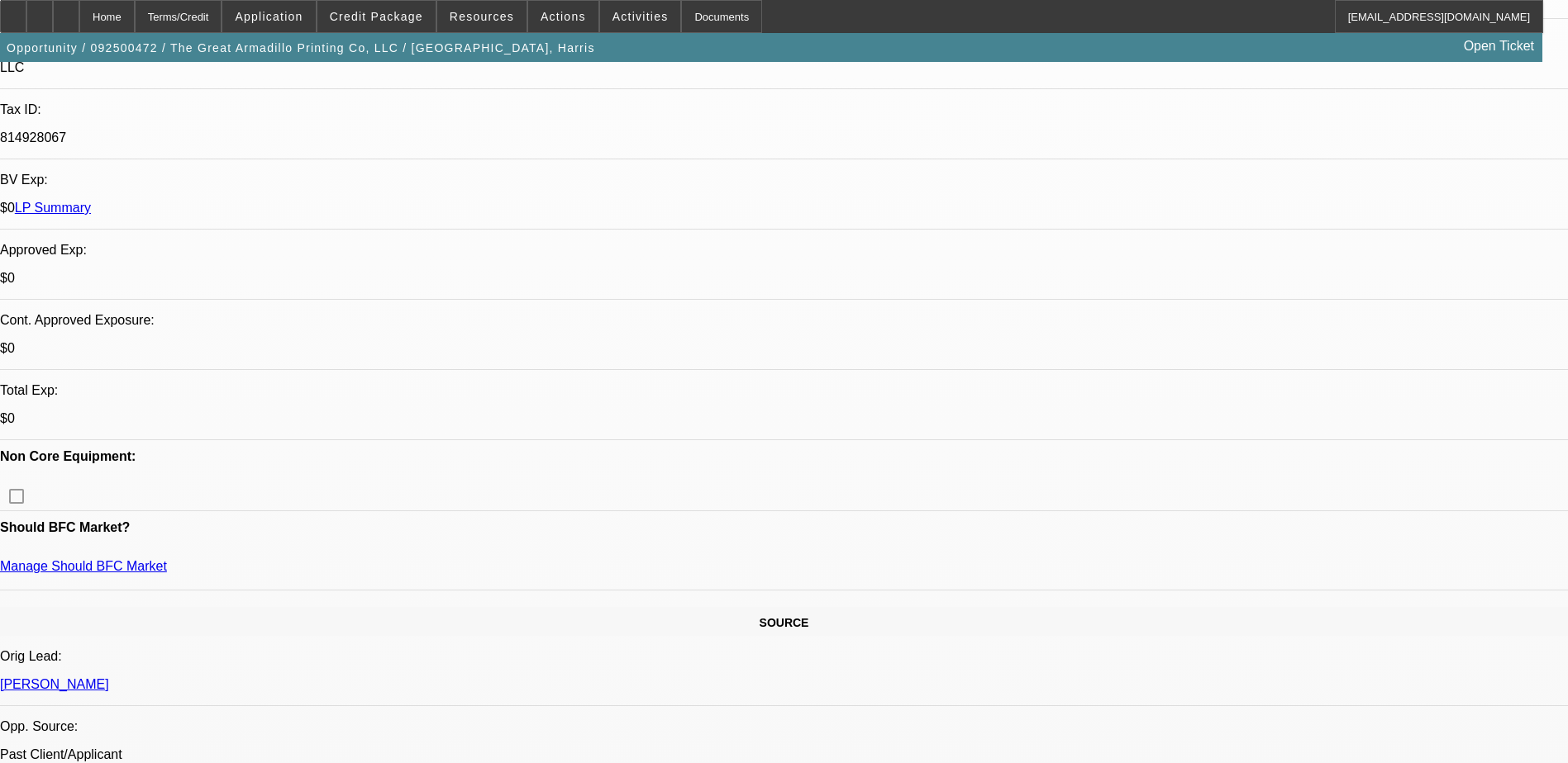
scroll to position [826, 0]
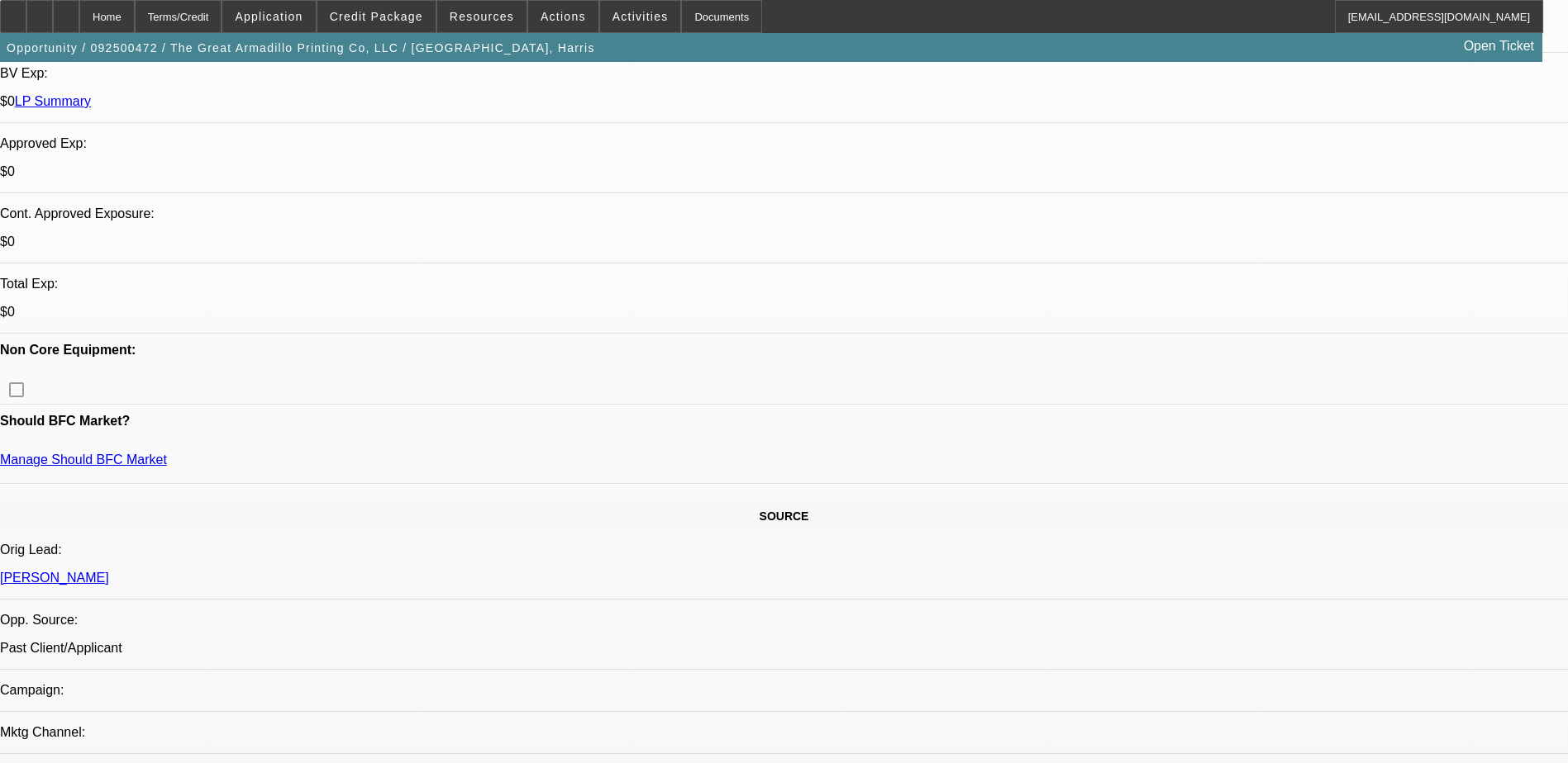
scroll to position [248, 0]
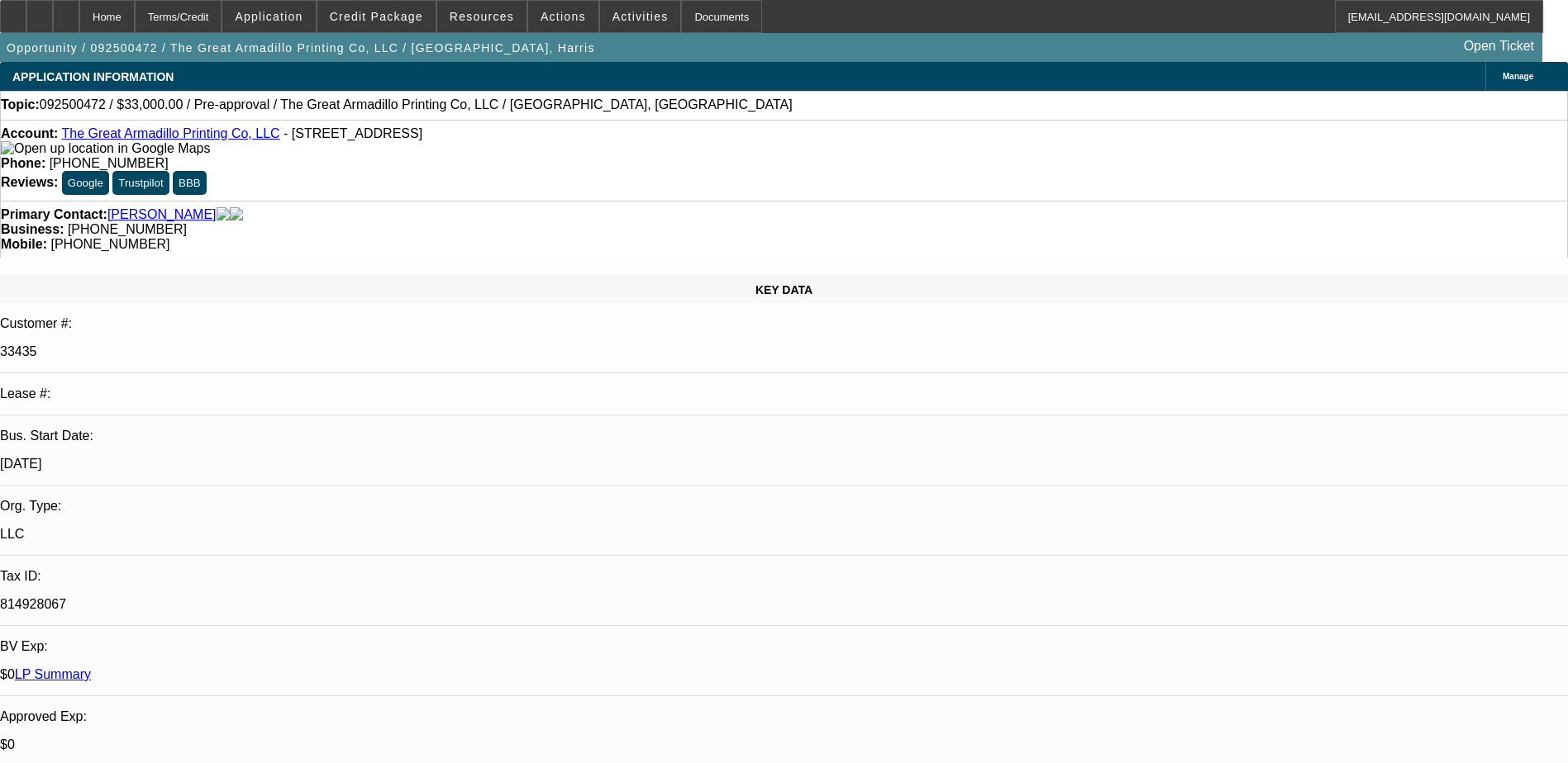
scroll to position [150, 0]
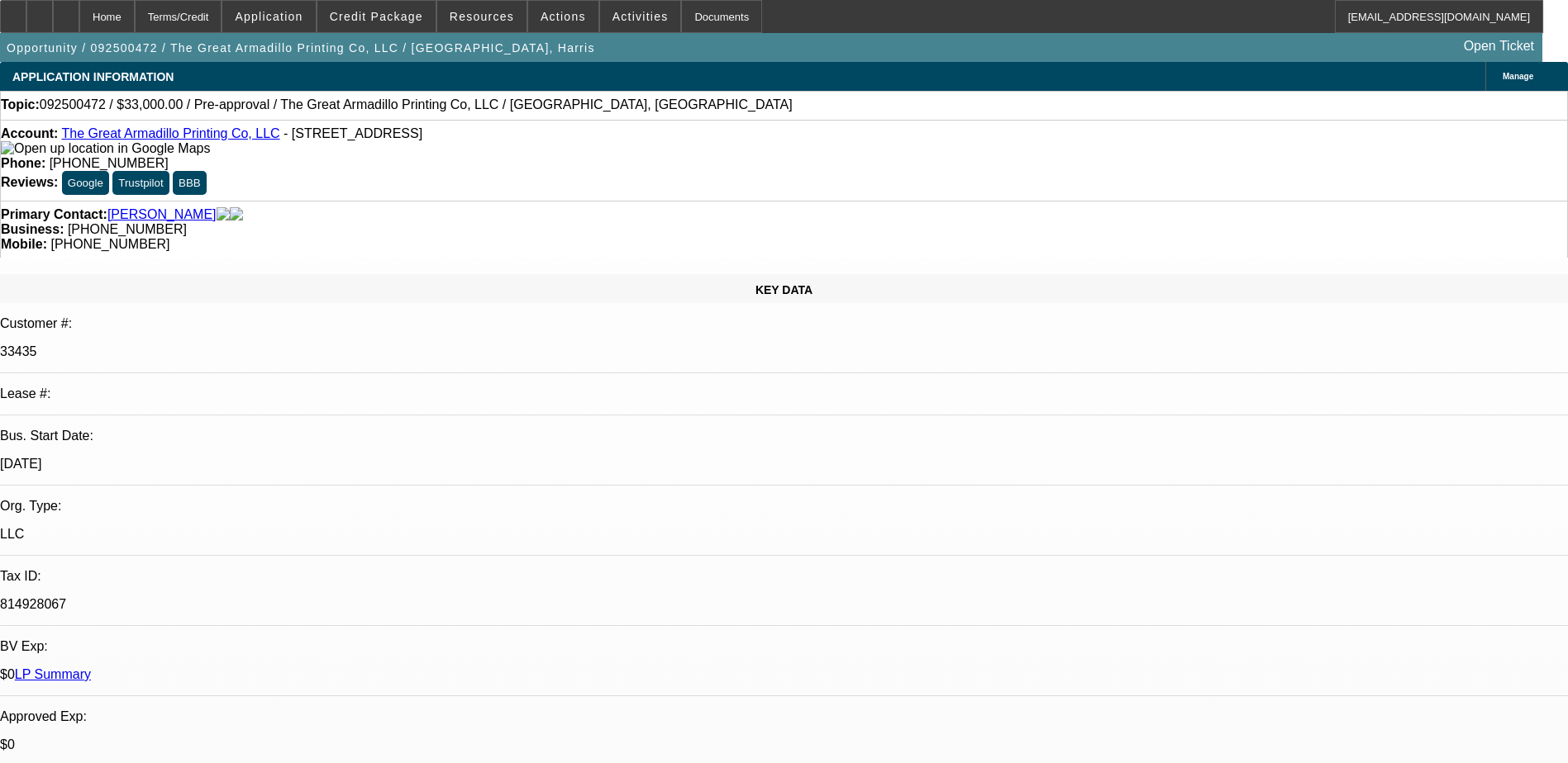
drag, startPoint x: 1433, startPoint y: 546, endPoint x: 1521, endPoint y: 551, distance: 88.1
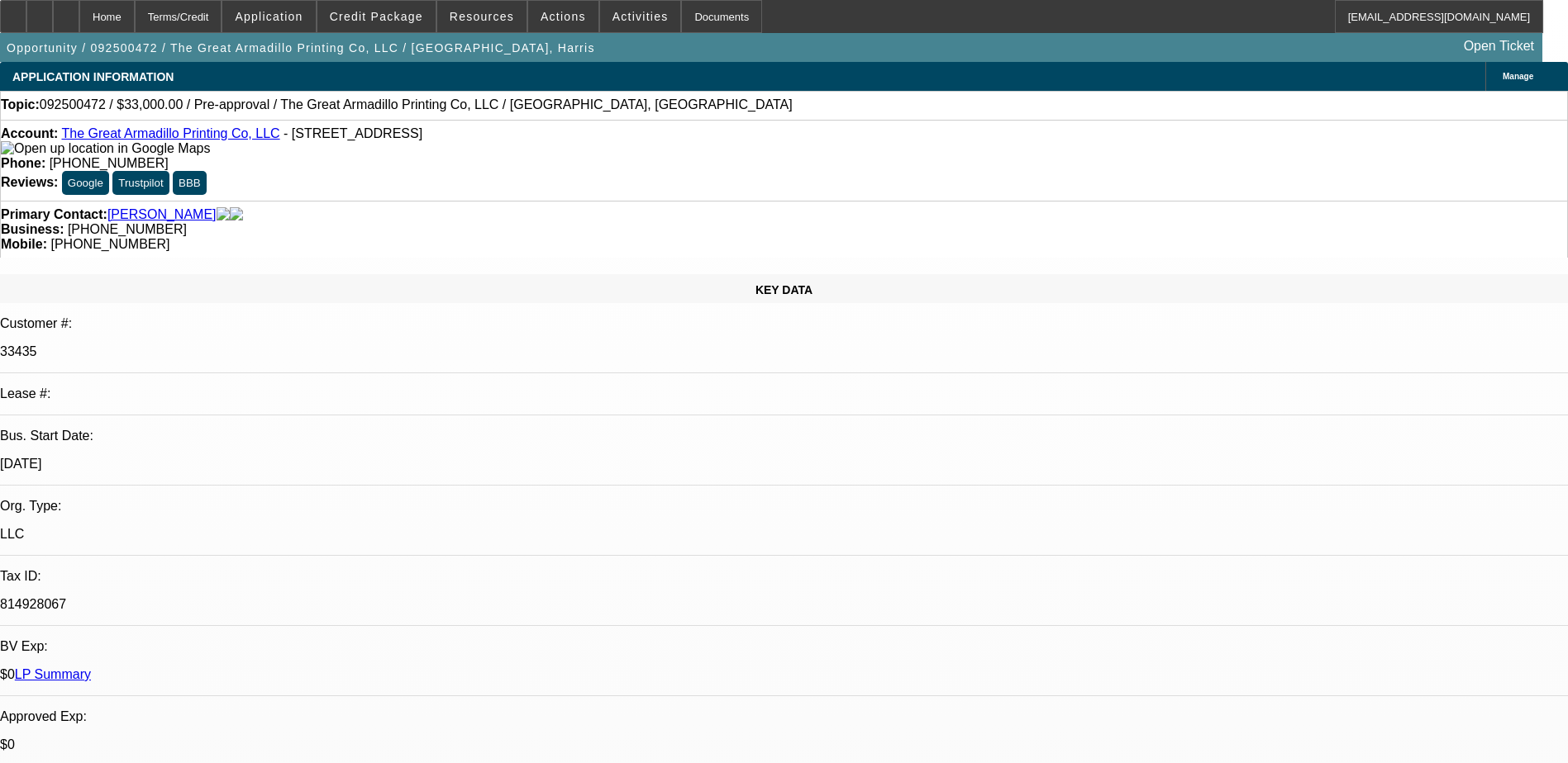
drag, startPoint x: 1521, startPoint y: 551, endPoint x: 1469, endPoint y: 571, distance: 55.7
drag, startPoint x: 1444, startPoint y: 541, endPoint x: 1471, endPoint y: 541, distance: 27.0
drag, startPoint x: 1471, startPoint y: 541, endPoint x: 1423, endPoint y: 573, distance: 57.7
